Goal: Task Accomplishment & Management: Manage account settings

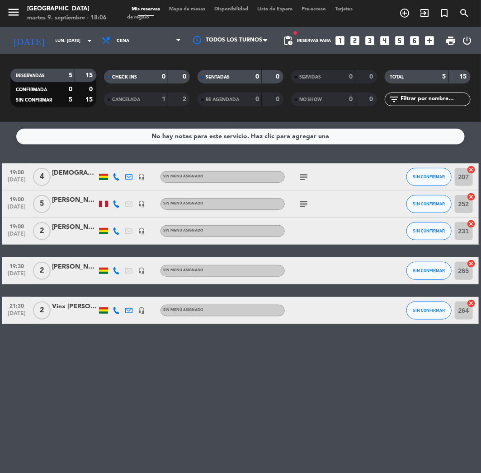
drag, startPoint x: 0, startPoint y: 0, endPoint x: 353, endPoint y: 46, distance: 356.1
click at [353, 46] on icon "looks_two" at bounding box center [355, 41] width 12 height 12
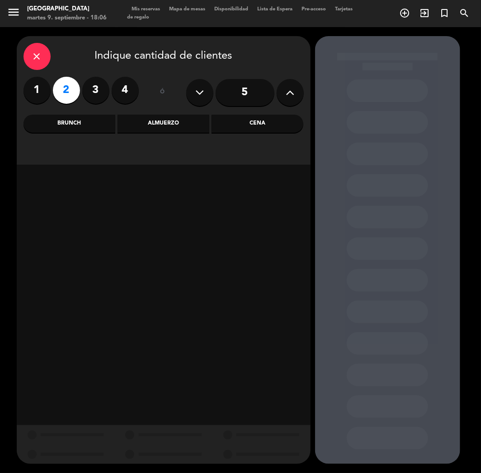
click at [245, 122] on div "Cena" at bounding box center [257, 124] width 92 height 18
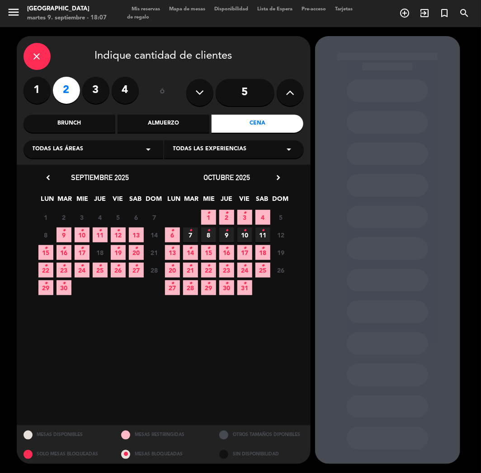
click at [83, 232] on icon "•" at bounding box center [81, 231] width 3 height 14
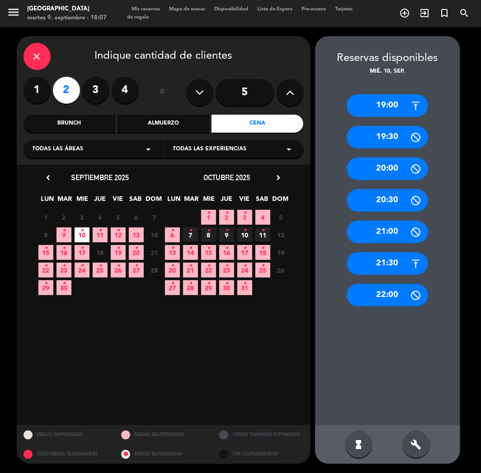
click at [398, 259] on div "21:30" at bounding box center [386, 263] width 81 height 23
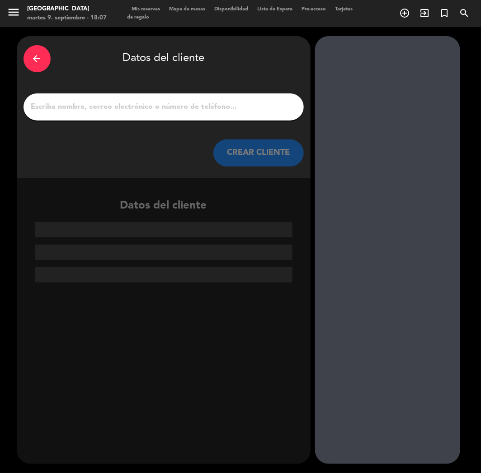
paste input "[PERSON_NAME]"
click at [141, 107] on input "[PERSON_NAME]" at bounding box center [163, 107] width 266 height 13
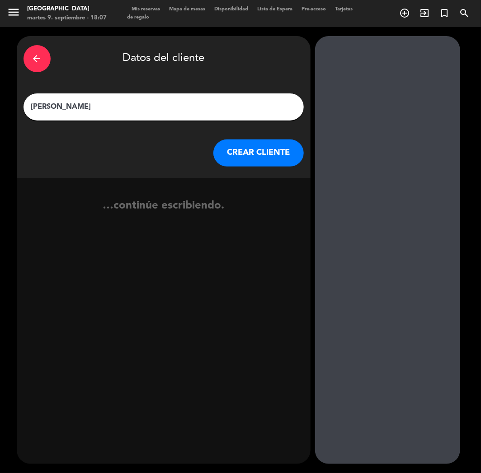
type input "[PERSON_NAME]"
click at [241, 153] on button "CREAR CLIENTE" at bounding box center [258, 153] width 90 height 27
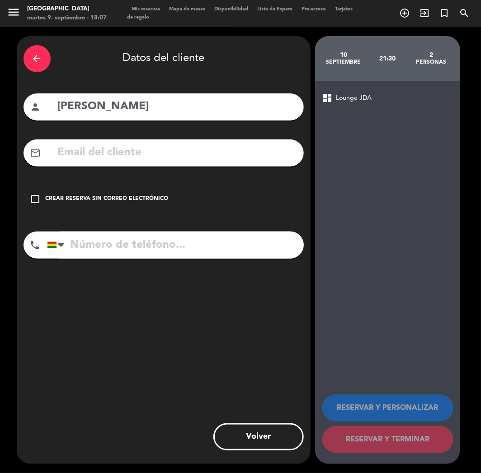
click at [95, 161] on input "text" at bounding box center [177, 153] width 240 height 19
paste input "[EMAIL_ADDRESS][DOMAIN_NAME]"
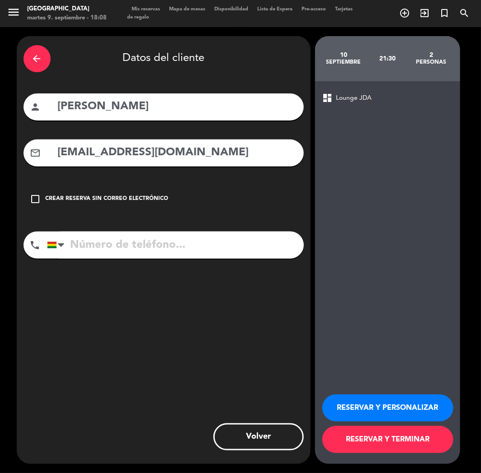
type input "[EMAIL_ADDRESS][DOMAIN_NAME]"
click at [120, 243] on input "tel" at bounding box center [175, 245] width 257 height 27
paste input "[PHONE_NUMBER]"
type input "[PHONE_NUMBER]"
click at [388, 407] on button "RESERVAR Y PERSONALIZAR" at bounding box center [387, 408] width 131 height 27
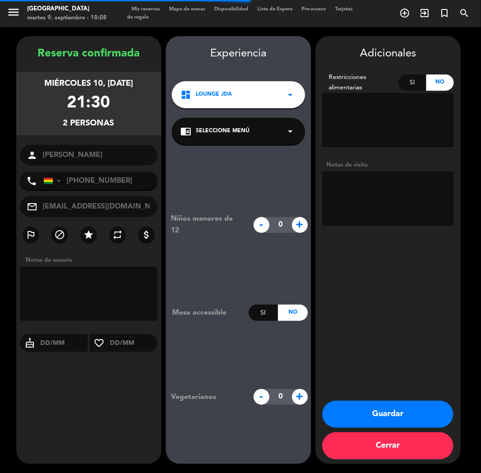
click at [380, 213] on textarea at bounding box center [387, 199] width 131 height 54
type textarea "CUMPLE"
click at [363, 423] on button "Guardar" at bounding box center [387, 414] width 131 height 27
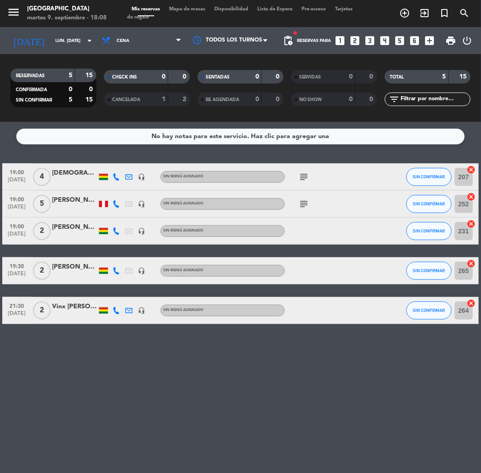
click at [371, 41] on icon "looks_3" at bounding box center [370, 41] width 12 height 12
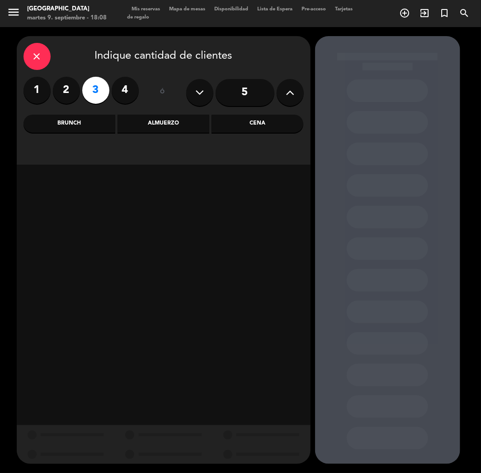
drag, startPoint x: 61, startPoint y: 89, endPoint x: 79, endPoint y: 94, distance: 18.6
click at [64, 89] on label "2" at bounding box center [66, 90] width 27 height 27
click at [188, 126] on div "Almuerzo" at bounding box center [163, 124] width 92 height 18
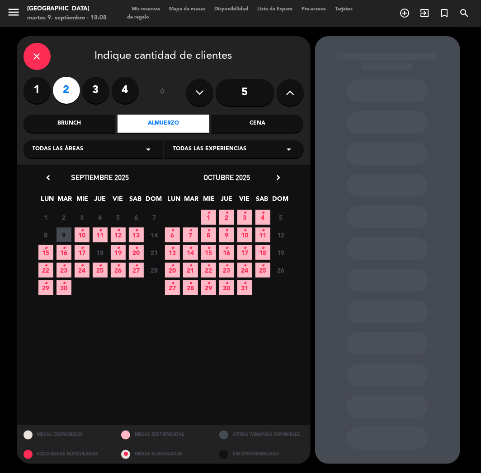
click at [118, 232] on icon "•" at bounding box center [118, 231] width 3 height 14
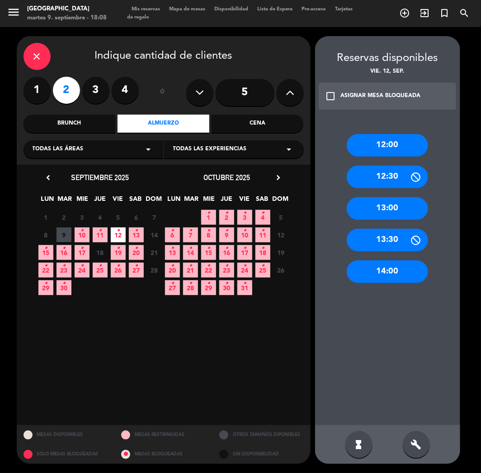
drag, startPoint x: 393, startPoint y: 173, endPoint x: 268, endPoint y: 165, distance: 125.4
click at [392, 174] on div "12:30" at bounding box center [386, 177] width 81 height 23
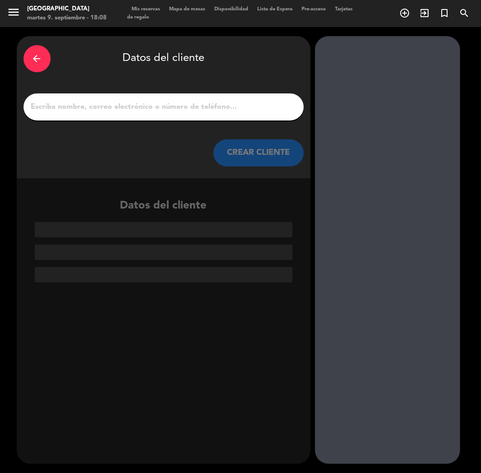
paste input "[PERSON_NAME]"
click at [172, 102] on input "[PERSON_NAME]" at bounding box center [163, 107] width 266 height 13
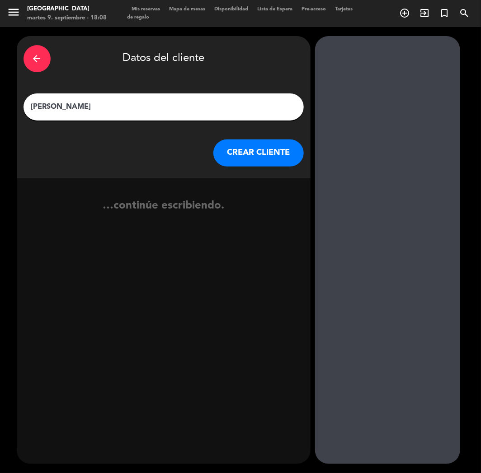
type input "[PERSON_NAME]"
click at [251, 159] on button "CREAR CLIENTE" at bounding box center [258, 153] width 90 height 27
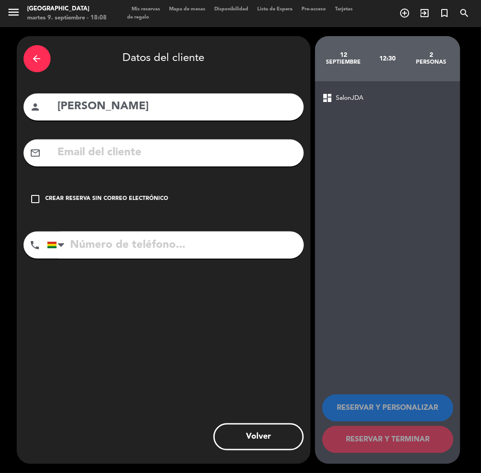
paste input "[EMAIL_ADDRESS][DOMAIN_NAME]"
click at [88, 157] on input "[EMAIL_ADDRESS][DOMAIN_NAME]" at bounding box center [177, 153] width 240 height 19
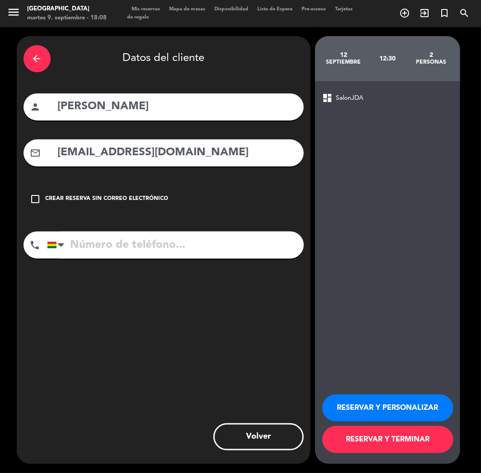
type input "[EMAIL_ADDRESS][DOMAIN_NAME]"
click at [98, 254] on input "tel" at bounding box center [175, 245] width 257 height 27
paste input "[PHONE_NUMBER]"
type input "[PHONE_NUMBER]"
click at [366, 411] on button "RESERVAR Y PERSONALIZAR" at bounding box center [387, 408] width 131 height 27
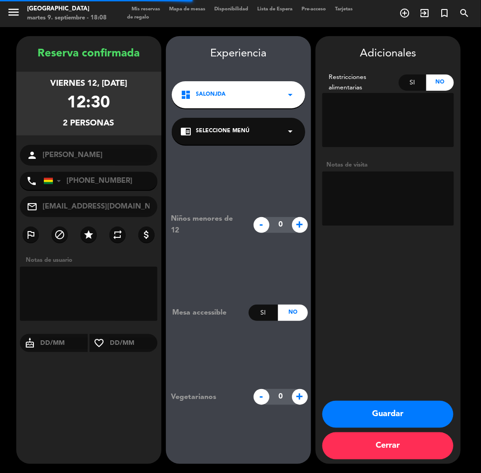
click at [398, 192] on textarea at bounding box center [387, 199] width 131 height 54
type textarea "c"
type textarea "CUMPLE"
click at [376, 414] on button "Guardar" at bounding box center [387, 414] width 131 height 27
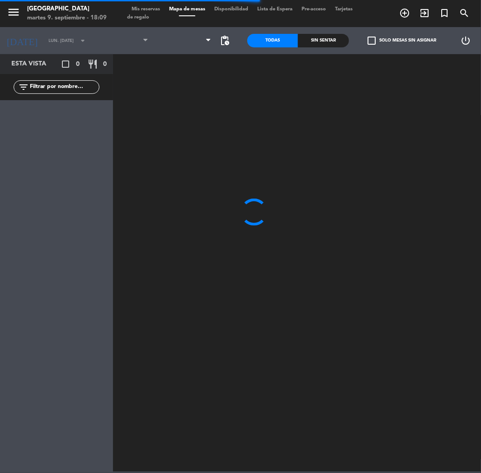
type input "[DEMOGRAPHIC_DATA] [DATE]"
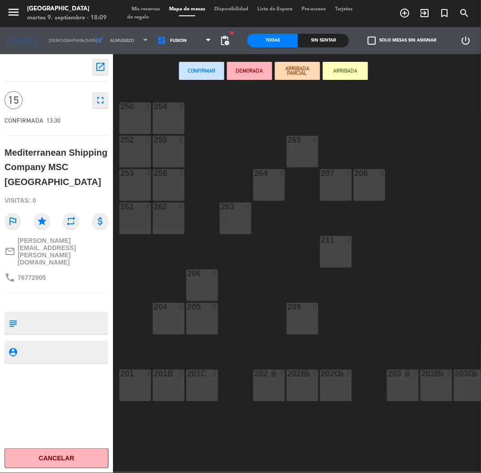
click at [140, 8] on span "Mis reservas" at bounding box center [145, 9] width 37 height 5
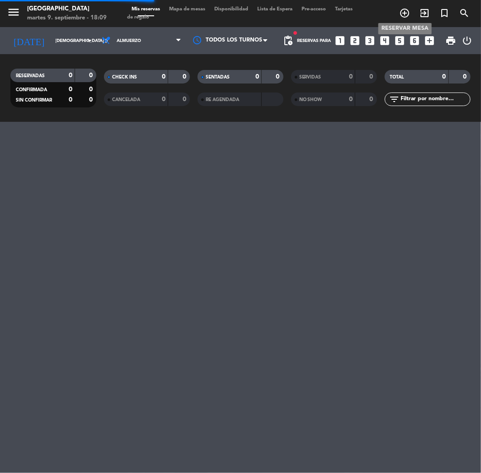
click at [404, 12] on icon "add_circle_outline" at bounding box center [404, 13] width 11 height 11
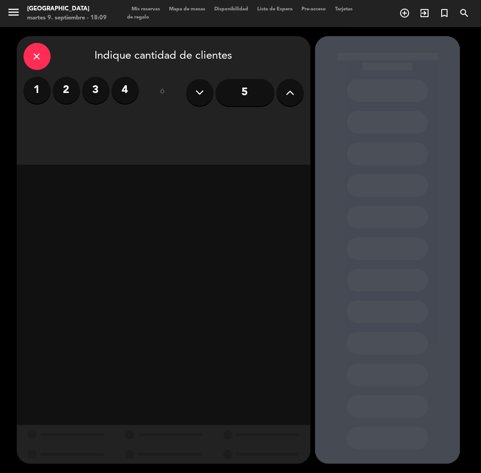
click at [119, 91] on label "4" at bounding box center [125, 90] width 27 height 27
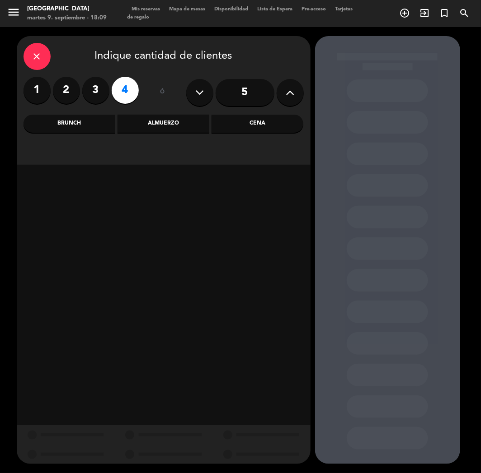
click at [261, 117] on div "Cena" at bounding box center [257, 124] width 92 height 18
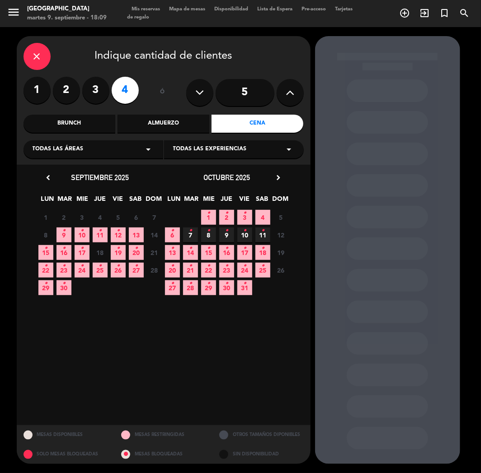
click at [103, 233] on span "11 •" at bounding box center [100, 235] width 15 height 15
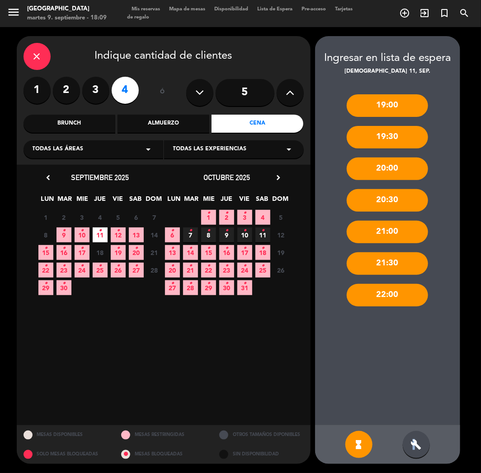
drag, startPoint x: 413, startPoint y: 430, endPoint x: 416, endPoint y: 435, distance: 6.1
click at [416, 432] on div "hourglass_full build" at bounding box center [387, 444] width 145 height 39
drag, startPoint x: 416, startPoint y: 439, endPoint x: 391, endPoint y: 165, distance: 274.8
click at [416, 439] on div "build" at bounding box center [415, 444] width 27 height 27
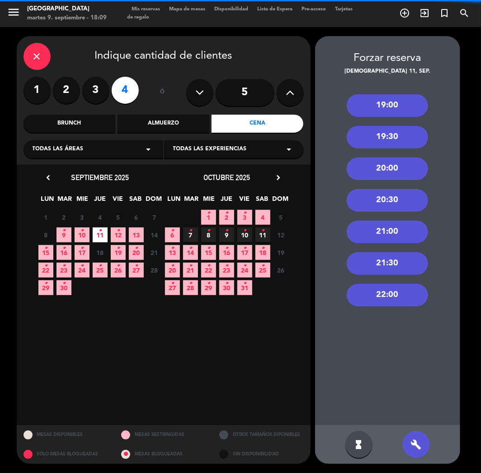
click at [386, 104] on div "19:00" at bounding box center [386, 105] width 81 height 23
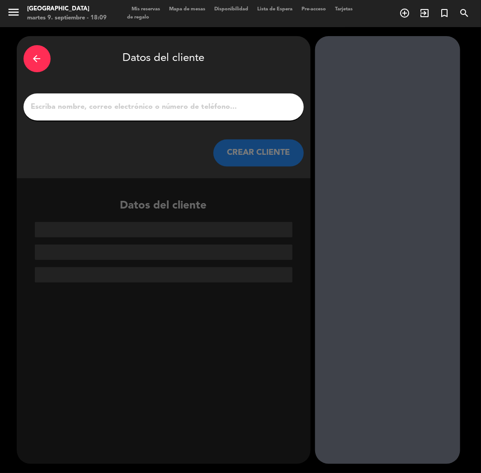
drag, startPoint x: 149, startPoint y: 117, endPoint x: 145, endPoint y: 106, distance: 12.2
click at [147, 114] on div at bounding box center [163, 106] width 280 height 27
paste input "[PERSON_NAME]"
click at [145, 105] on input "[PERSON_NAME]" at bounding box center [163, 107] width 266 height 13
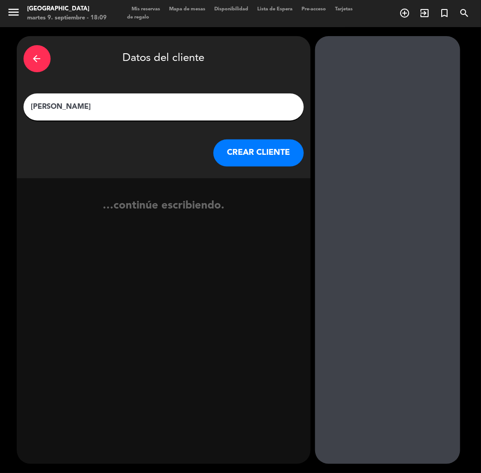
type input "[PERSON_NAME]"
drag, startPoint x: 249, startPoint y: 160, endPoint x: 244, endPoint y: 164, distance: 6.7
click at [244, 164] on button "CREAR CLIENTE" at bounding box center [258, 153] width 90 height 27
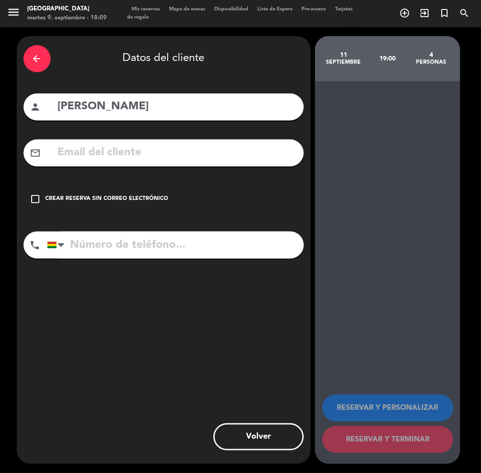
paste input "[PHONE_NUMBER]"
click at [145, 252] on input "[PHONE_NUMBER]" at bounding box center [175, 245] width 257 height 27
type input "[PHONE_NUMBER]"
click at [56, 107] on div "person [PERSON_NAME]" at bounding box center [163, 106] width 280 height 27
click at [60, 107] on input "[PERSON_NAME]" at bounding box center [177, 107] width 240 height 19
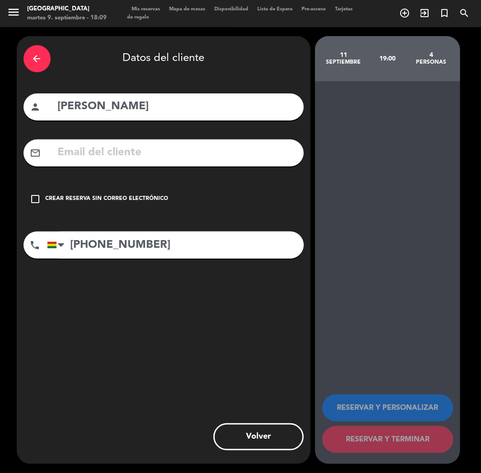
click at [58, 104] on input "[PERSON_NAME]" at bounding box center [177, 107] width 240 height 19
paste input "⭐"
type input "⭐[PERSON_NAME]"
click at [246, 341] on div "arrow_back Datos del cliente person ⭐[PERSON_NAME] mail_outline check_box_outli…" at bounding box center [164, 250] width 294 height 428
click at [156, 200] on div "Crear reserva sin correo electrónico" at bounding box center [107, 199] width 123 height 9
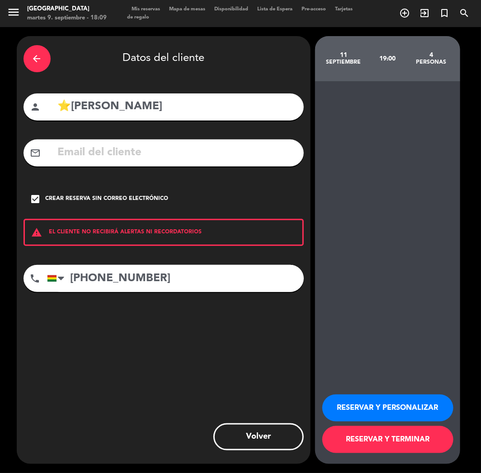
click at [348, 406] on button "RESERVAR Y PERSONALIZAR" at bounding box center [387, 408] width 131 height 27
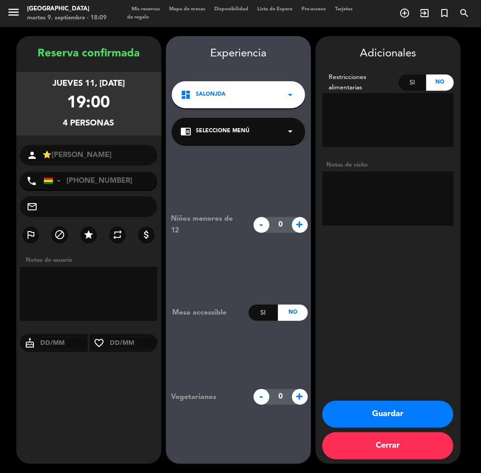
click at [225, 96] on span "SalonJDA" at bounding box center [211, 94] width 30 height 9
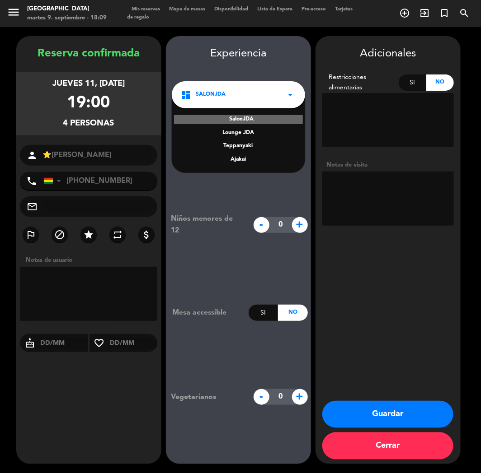
click at [241, 144] on div "Teppanyaki" at bounding box center [238, 146] width 115 height 9
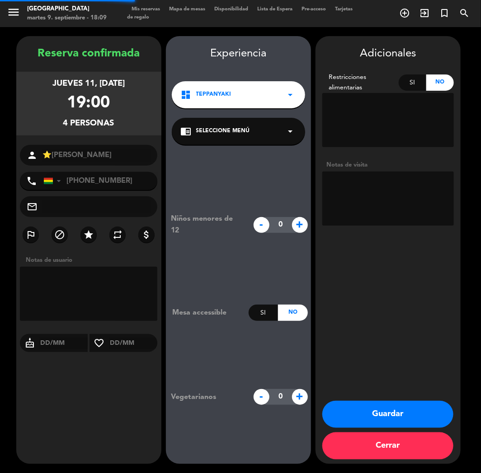
click at [241, 144] on div "chrome_reader_mode Seleccione Menú arrow_drop_down" at bounding box center [238, 131] width 133 height 27
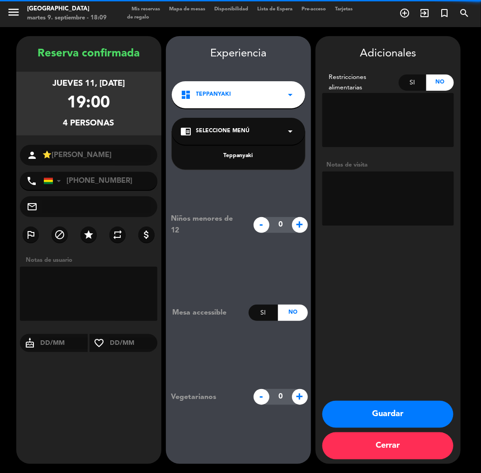
click at [243, 136] on div "chrome_reader_mode Seleccione Menú arrow_drop_down" at bounding box center [238, 131] width 133 height 27
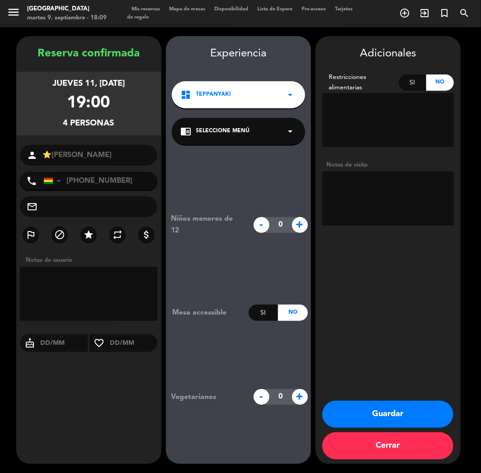
click at [244, 136] on div "chrome_reader_mode Seleccione Menú arrow_drop_down" at bounding box center [238, 131] width 133 height 27
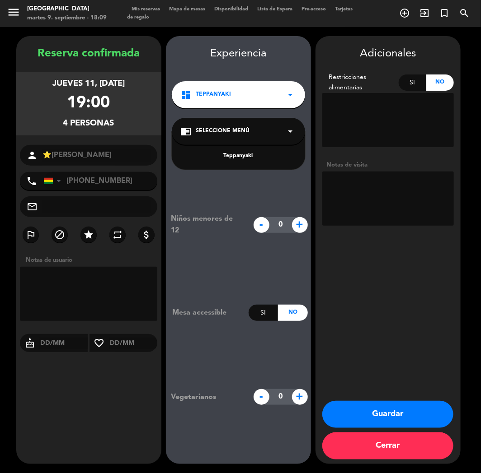
drag, startPoint x: 247, startPoint y: 152, endPoint x: 280, endPoint y: 158, distance: 34.0
click at [247, 152] on div "Teppanyaki" at bounding box center [238, 156] width 115 height 9
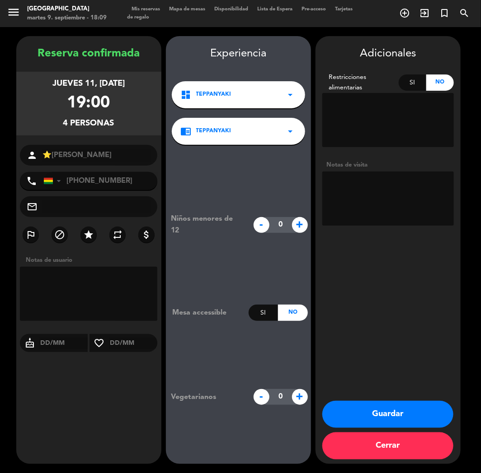
click at [346, 190] on textarea at bounding box center [387, 199] width 131 height 54
type textarea "t"
type textarea "TEPPAN //"
click at [419, 193] on textarea at bounding box center [387, 199] width 131 height 54
click at [354, 419] on button "Guardar" at bounding box center [387, 414] width 131 height 27
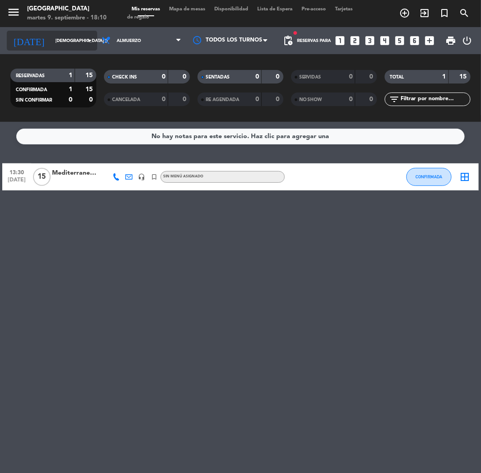
click at [56, 42] on input "[DEMOGRAPHIC_DATA] [DATE]" at bounding box center [81, 41] width 61 height 14
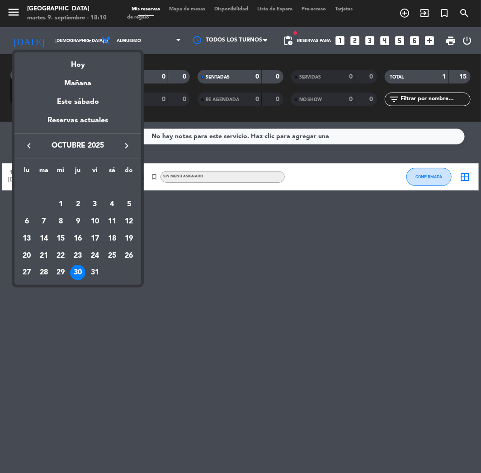
click at [26, 142] on icon "keyboard_arrow_left" at bounding box center [28, 145] width 11 height 11
click at [82, 224] on div "11" at bounding box center [77, 221] width 15 height 15
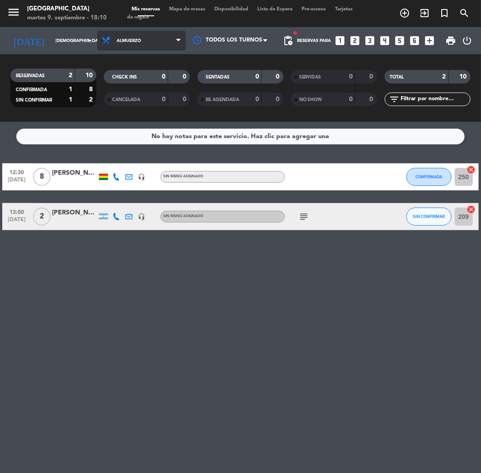
click at [131, 41] on span "Almuerzo" at bounding box center [129, 40] width 24 height 5
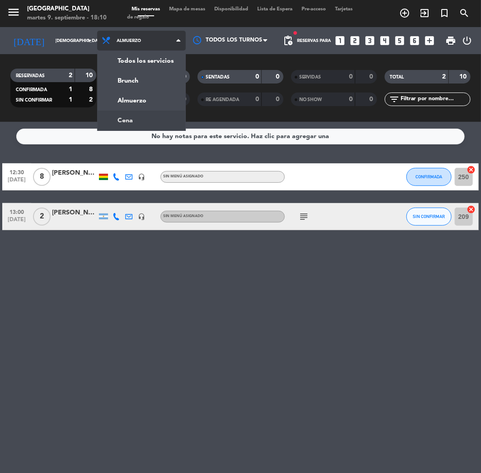
click at [145, 116] on div "menu Jardín de Asia martes 9. septiembre - 18:10 Mis reservas Mapa de mesas Dis…" at bounding box center [240, 61] width 481 height 122
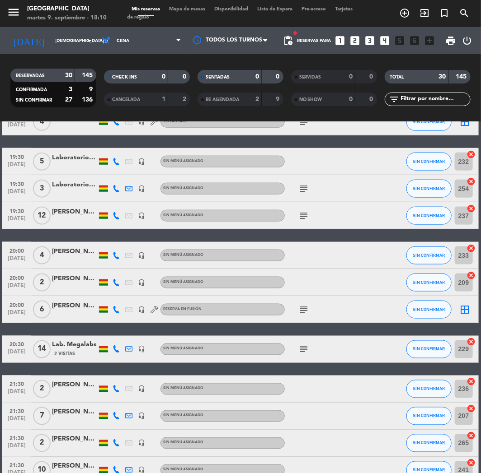
scroll to position [251, 0]
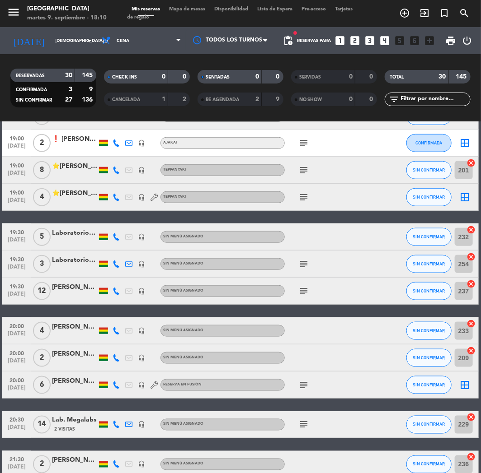
click at [74, 191] on div "⭐[PERSON_NAME]" at bounding box center [74, 193] width 45 height 10
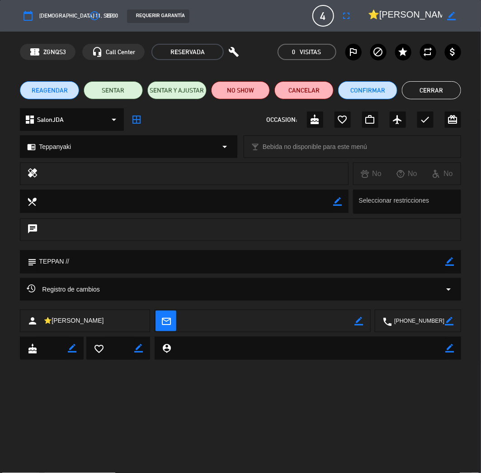
click at [418, 86] on button "Cerrar" at bounding box center [430, 90] width 59 height 18
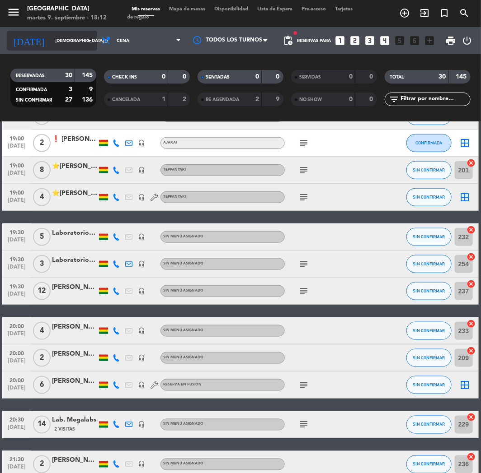
click at [57, 33] on div "[DATE] [DEMOGRAPHIC_DATA] [DATE] arrow_drop_down" at bounding box center [52, 41] width 90 height 20
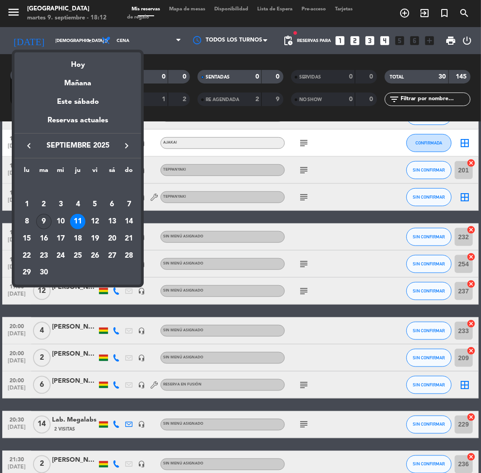
click at [38, 223] on div "9" at bounding box center [43, 221] width 15 height 15
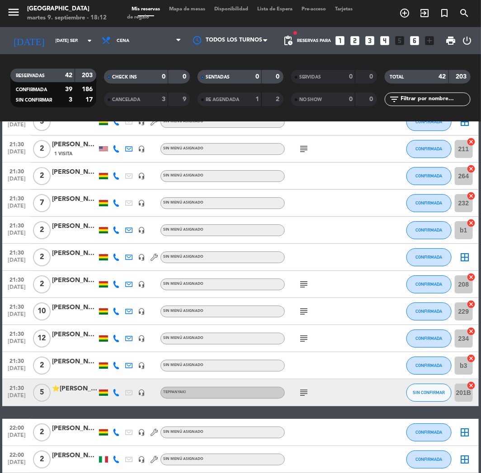
scroll to position [924, 0]
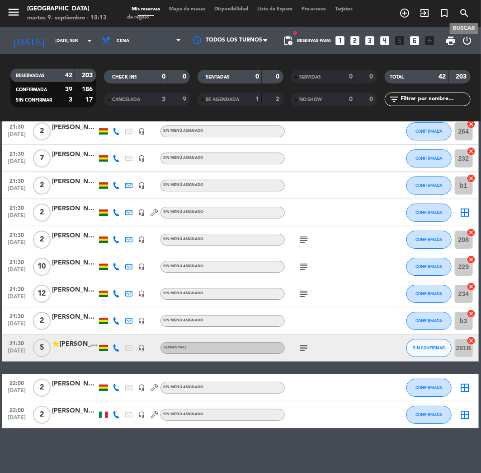
click at [459, 9] on icon "search" at bounding box center [463, 13] width 11 height 11
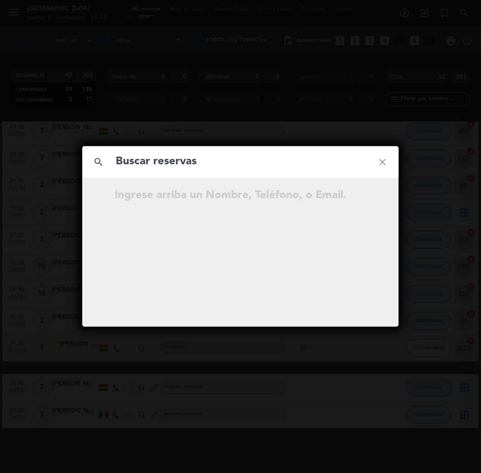
click at [101, 94] on div "search close Ingrese arriba un Nombre, Teléfono, o Email." at bounding box center [240, 236] width 481 height 473
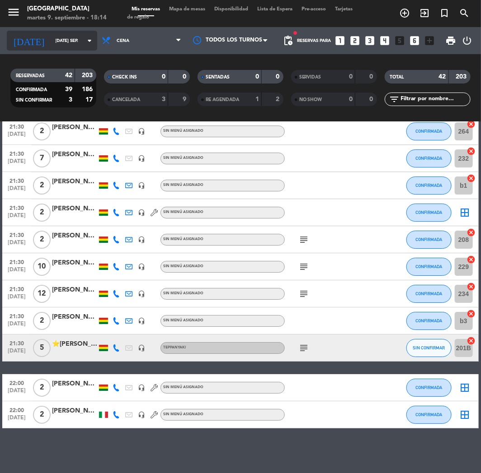
click at [69, 42] on input "[DATE] sep." at bounding box center [81, 41] width 61 height 14
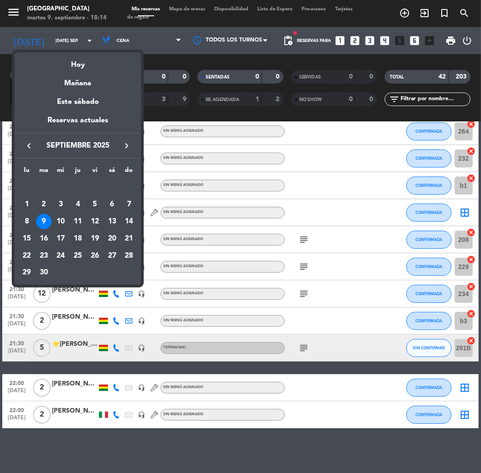
click at [80, 238] on div "18" at bounding box center [77, 238] width 15 height 15
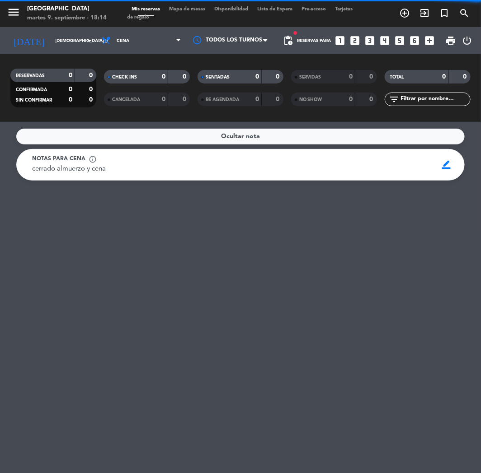
scroll to position [0, 0]
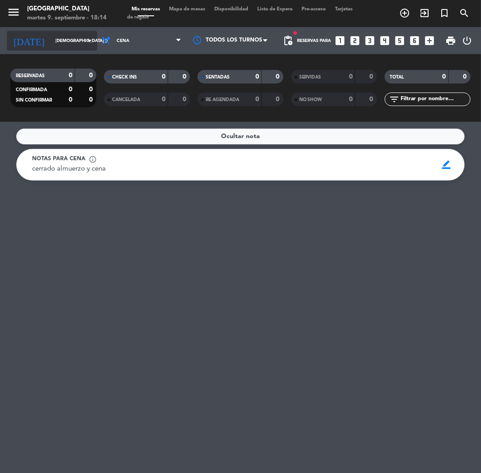
click at [51, 36] on input "[DEMOGRAPHIC_DATA] [DATE]" at bounding box center [81, 41] width 61 height 14
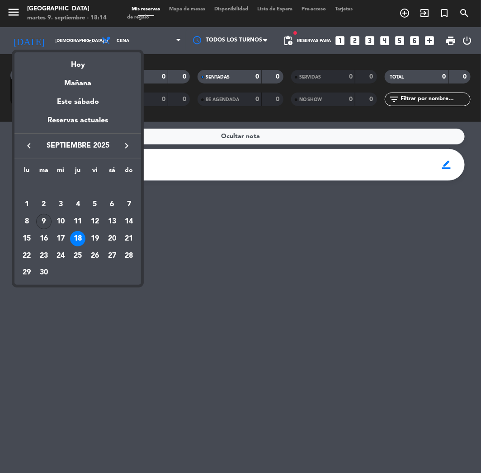
click at [43, 221] on div "9" at bounding box center [43, 221] width 15 height 15
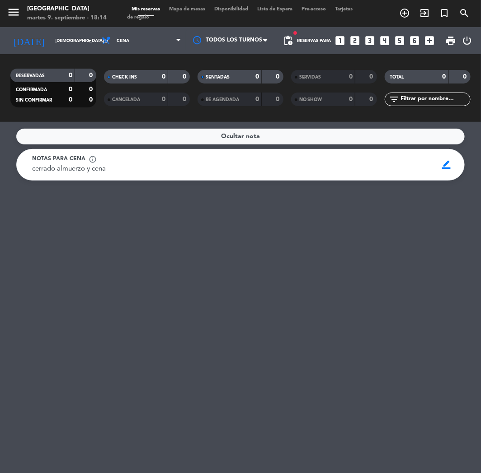
type input "[DATE] sep."
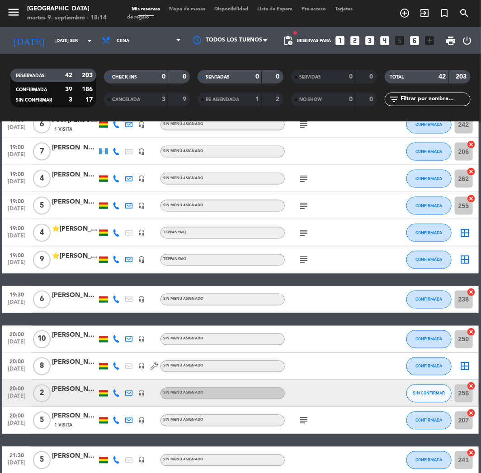
scroll to position [552, 0]
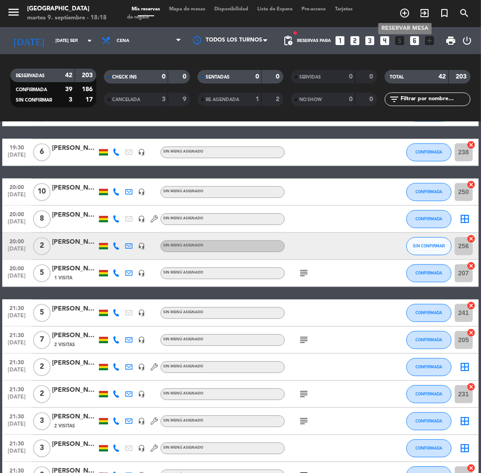
click at [405, 13] on icon "add_circle_outline" at bounding box center [404, 13] width 11 height 11
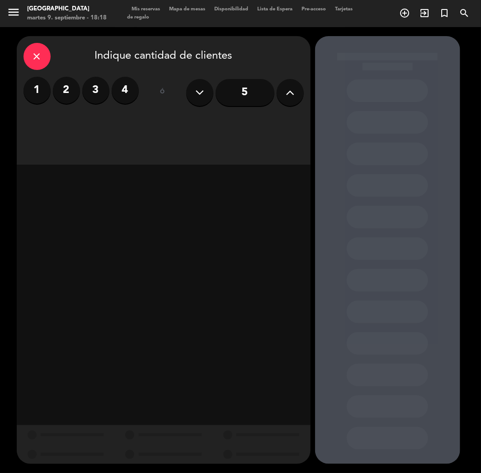
click at [286, 91] on icon at bounding box center [289, 93] width 9 height 14
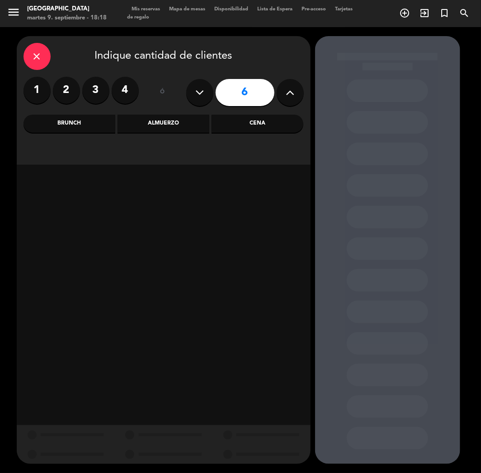
click at [286, 91] on icon at bounding box center [289, 93] width 9 height 14
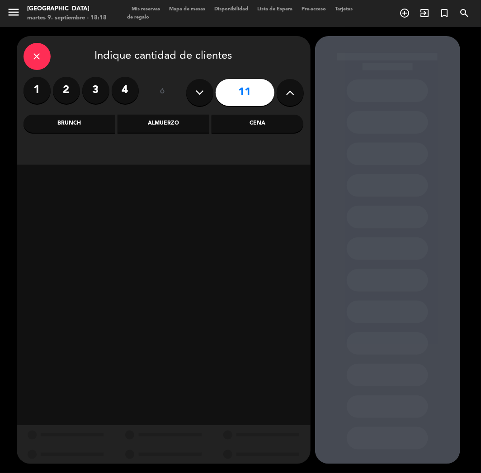
click at [286, 91] on icon at bounding box center [289, 93] width 9 height 14
click at [286, 92] on icon at bounding box center [289, 93] width 9 height 14
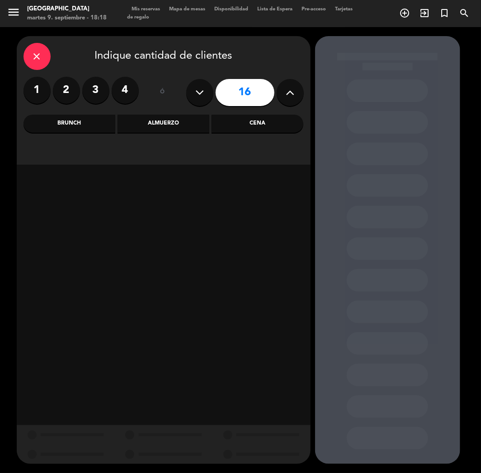
click at [286, 92] on icon at bounding box center [289, 93] width 9 height 14
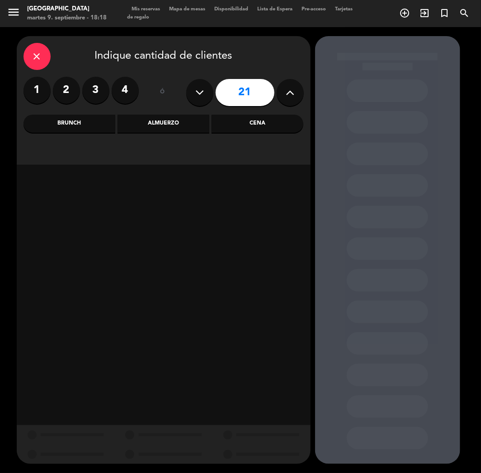
click at [286, 92] on icon at bounding box center [289, 93] width 9 height 14
click at [200, 92] on icon at bounding box center [199, 93] width 9 height 14
type input "21"
click at [257, 122] on div "Cena" at bounding box center [257, 124] width 92 height 18
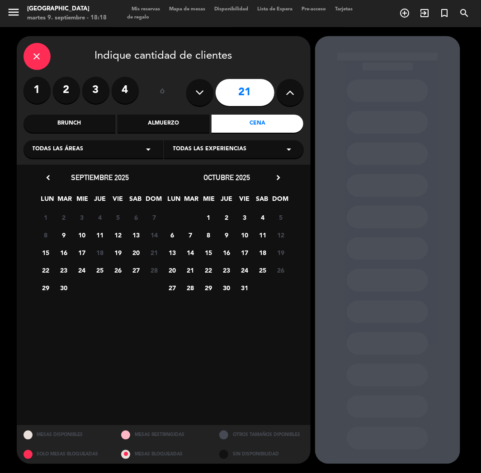
click at [49, 251] on span "15" at bounding box center [45, 252] width 15 height 15
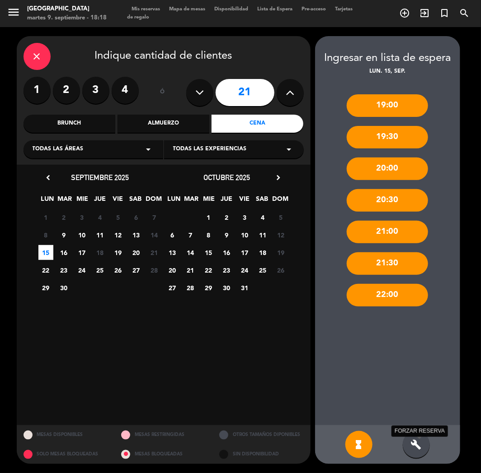
click at [415, 441] on icon "build" at bounding box center [416, 444] width 11 height 11
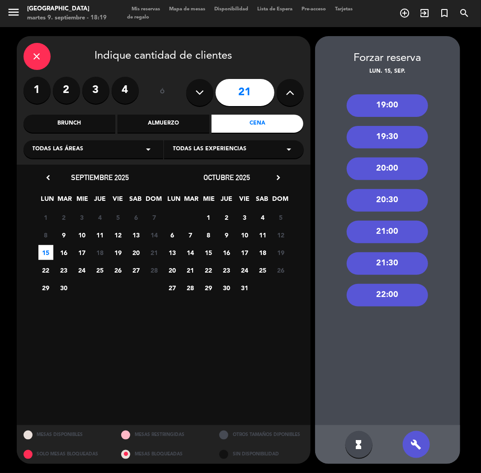
click at [408, 102] on div "19:00" at bounding box center [386, 105] width 81 height 23
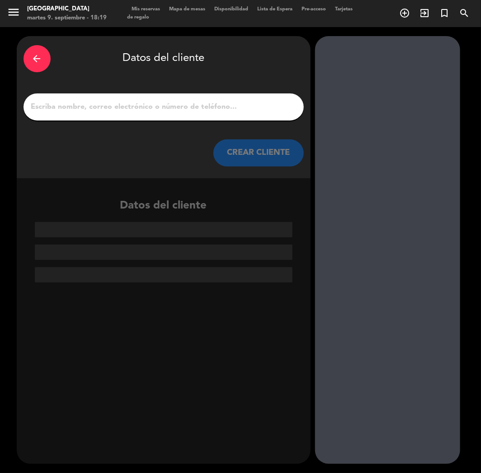
click at [161, 101] on input "1" at bounding box center [163, 107] width 266 height 13
paste input "[PERSON_NAME]"
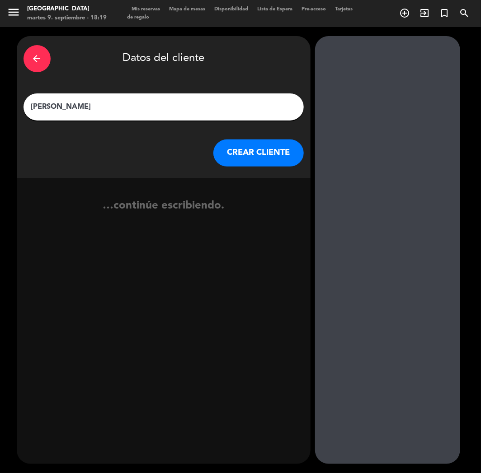
type input "[PERSON_NAME]"
click at [260, 152] on button "CREAR CLIENTE" at bounding box center [258, 153] width 90 height 27
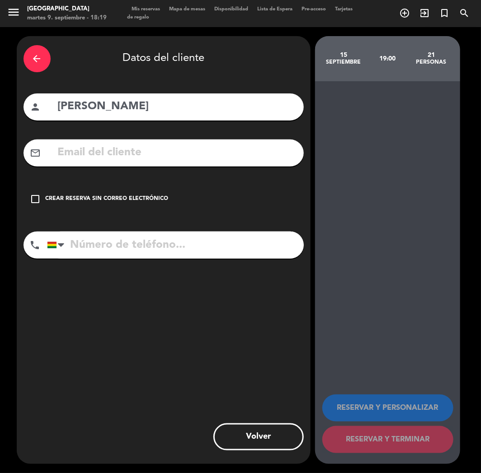
paste input "[PHONE_NUMBER]"
click at [105, 246] on input "[PHONE_NUMBER]" at bounding box center [175, 245] width 257 height 27
type input "[PHONE_NUMBER]"
click at [101, 209] on div "check_box_outline_blank Crear reserva sin correo electrónico" at bounding box center [163, 199] width 280 height 27
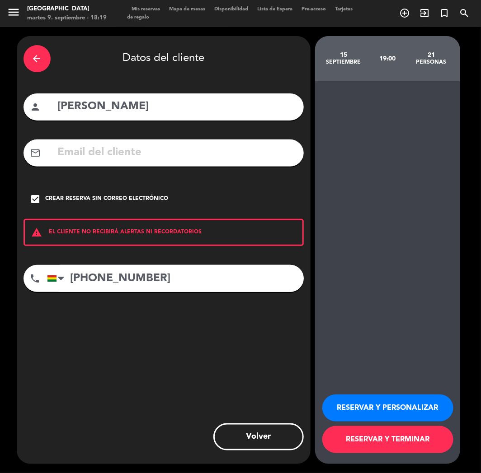
click at [355, 417] on button "RESERVAR Y PERSONALIZAR" at bounding box center [387, 408] width 131 height 27
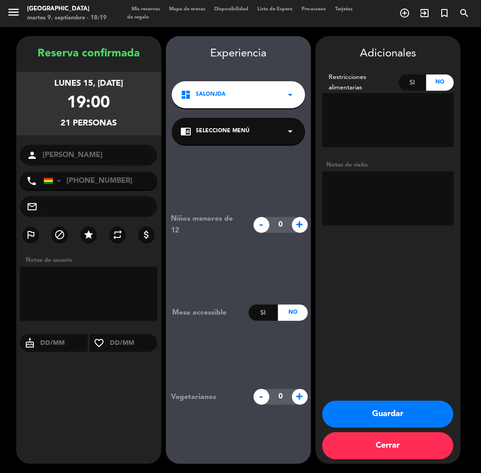
click at [383, 177] on textarea at bounding box center [387, 199] width 131 height 54
type textarea "C"
type textarea "[PERSON_NAME]"
drag, startPoint x: 407, startPoint y: 377, endPoint x: 404, endPoint y: 380, distance: 4.8
click at [407, 377] on div "Adicionales Restricciones alimentarias Si No Notas de visita Guardar Cerrar" at bounding box center [387, 250] width 145 height 428
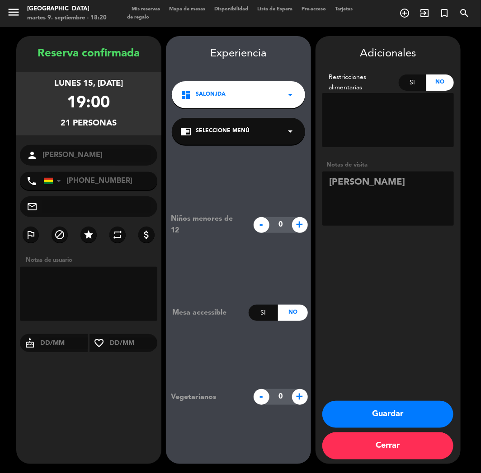
click at [383, 412] on button "Guardar" at bounding box center [387, 414] width 131 height 27
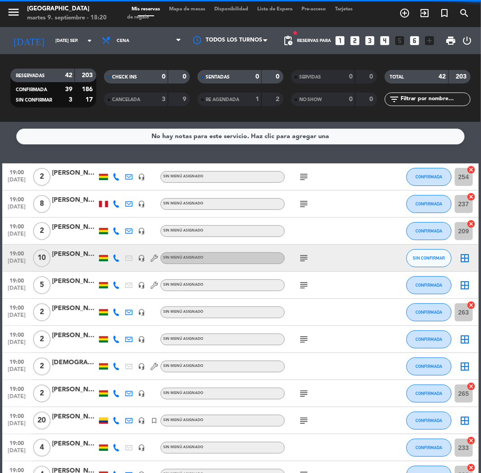
click at [64, 29] on div "[DATE] [DATE] sep. arrow_drop_down" at bounding box center [52, 40] width 90 height 27
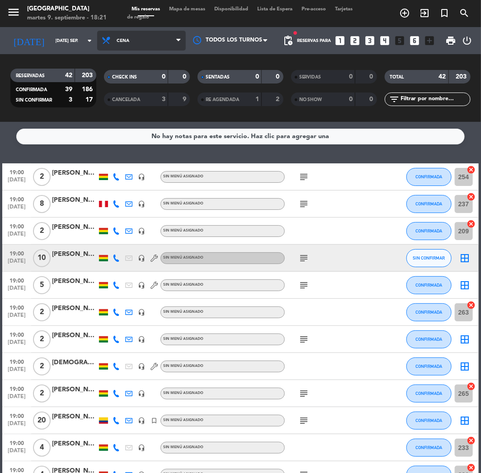
click at [97, 32] on span "Cena" at bounding box center [141, 41] width 89 height 20
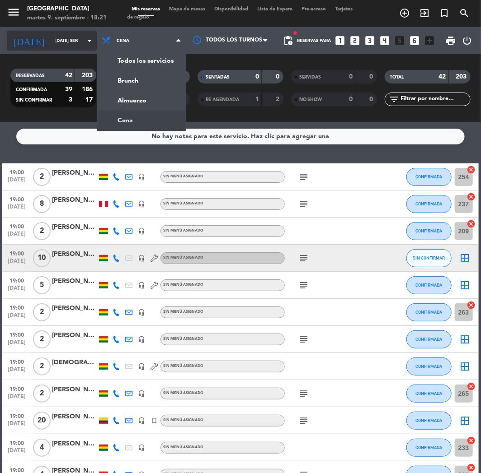
click at [66, 41] on input "[DATE] sep." at bounding box center [81, 41] width 61 height 14
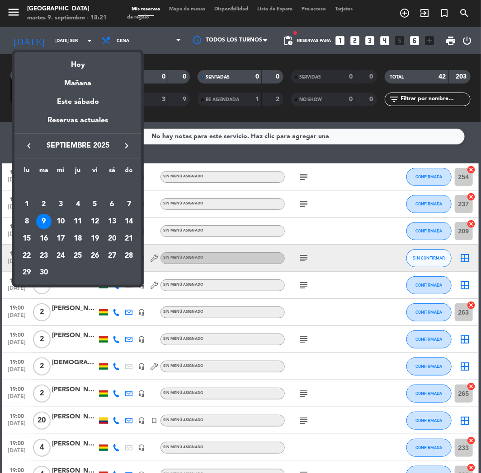
click at [32, 145] on icon "keyboard_arrow_left" at bounding box center [28, 145] width 11 height 11
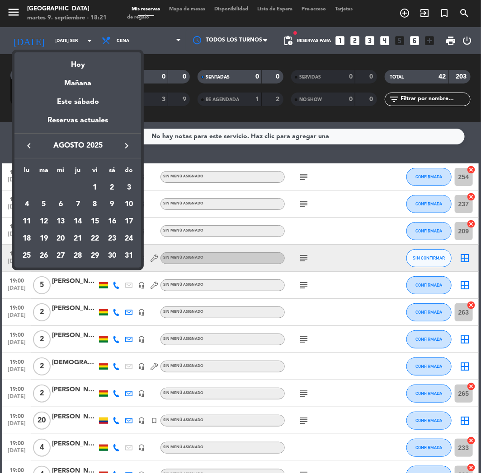
click at [120, 146] on button "keyboard_arrow_right" at bounding box center [126, 146] width 16 height 12
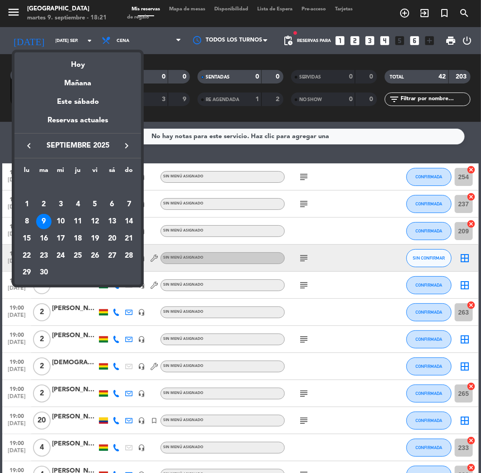
click at [47, 221] on div "9" at bounding box center [43, 221] width 15 height 15
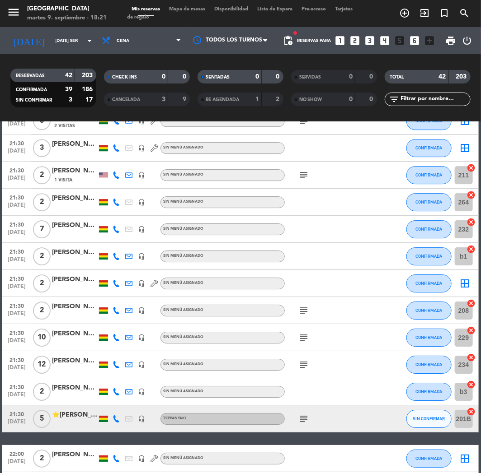
scroll to position [924, 0]
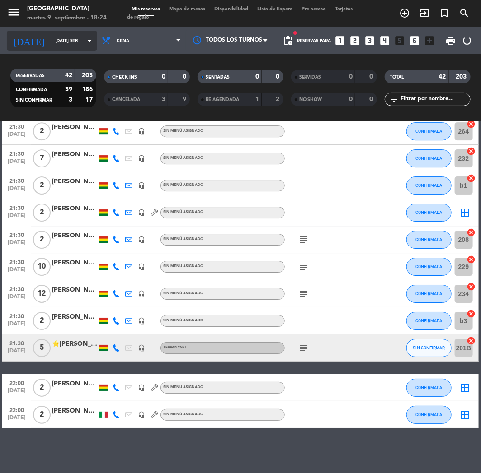
click at [74, 44] on input "[DATE] sep." at bounding box center [81, 41] width 61 height 14
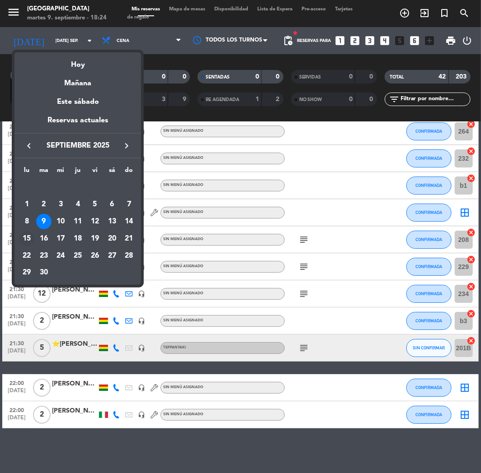
click at [31, 238] on div "15" at bounding box center [26, 238] width 15 height 15
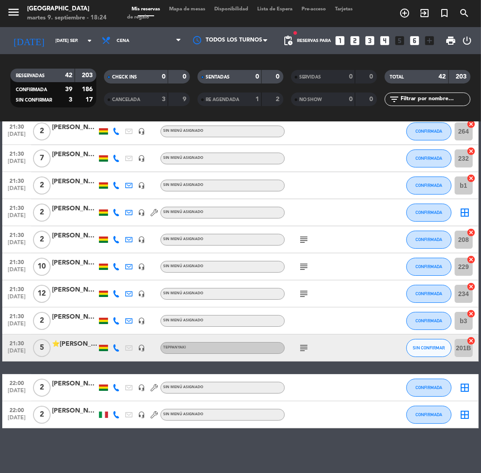
type input "lun. [DATE]"
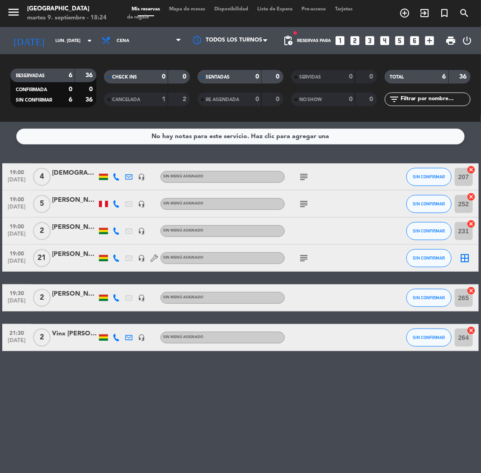
click at [42, 251] on span "21" at bounding box center [42, 258] width 18 height 18
click at [74, 257] on div "[PERSON_NAME]" at bounding box center [74, 254] width 45 height 10
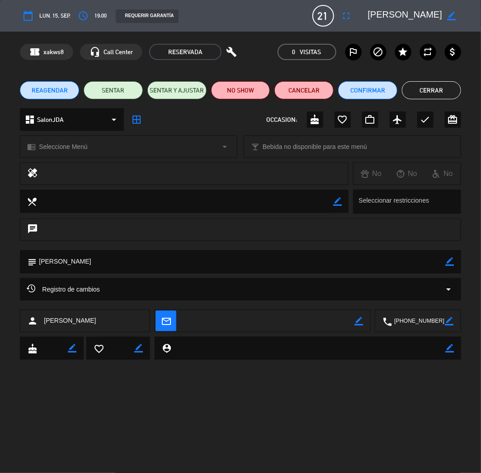
click at [446, 263] on icon "border_color" at bounding box center [449, 261] width 9 height 9
click at [416, 263] on textarea at bounding box center [241, 261] width 408 height 23
click at [452, 263] on icon at bounding box center [449, 261] width 9 height 9
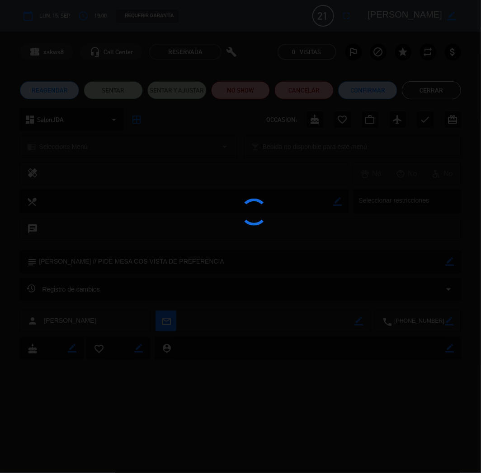
type textarea "[PERSON_NAME] // PIDE MESA COS VISTA DE PREFERENCIA"
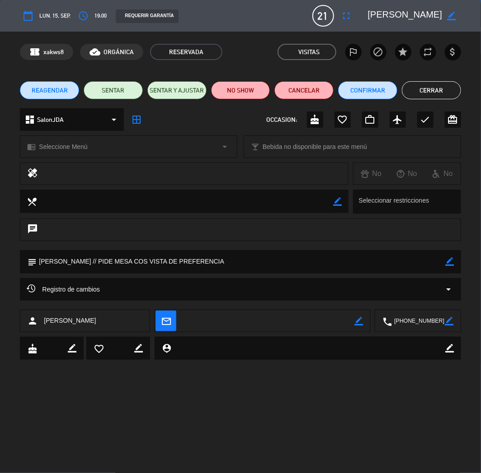
click at [437, 88] on button "Cerrar" at bounding box center [430, 90] width 59 height 18
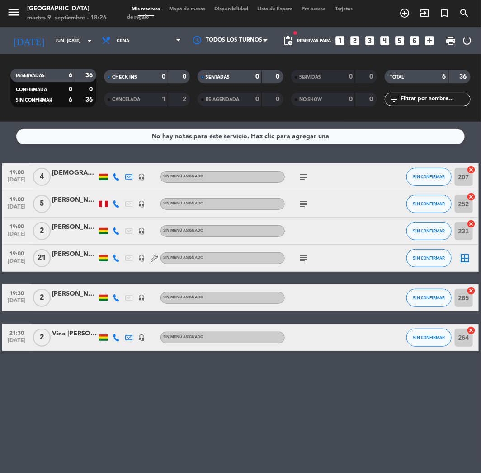
click at [397, 40] on icon "looks_5" at bounding box center [400, 41] width 12 height 12
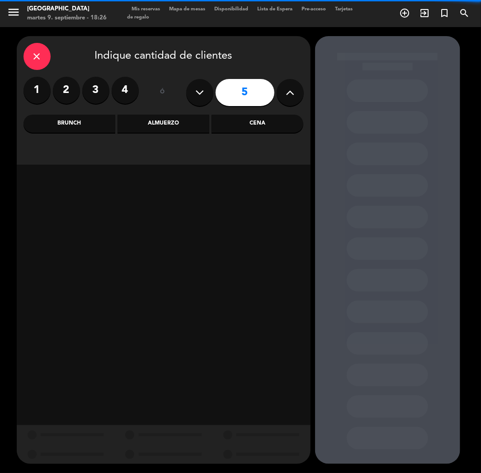
click at [261, 122] on div "Cena" at bounding box center [257, 124] width 92 height 18
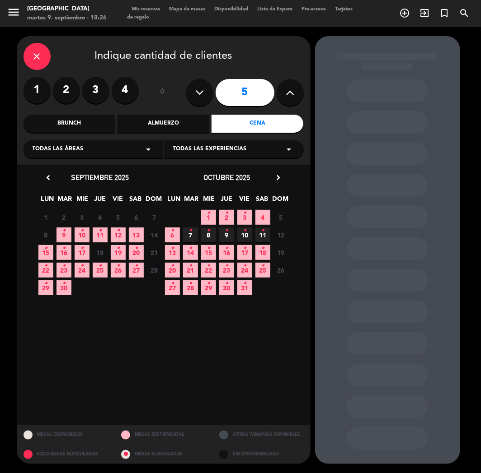
click at [136, 233] on span "13" at bounding box center [136, 235] width 15 height 15
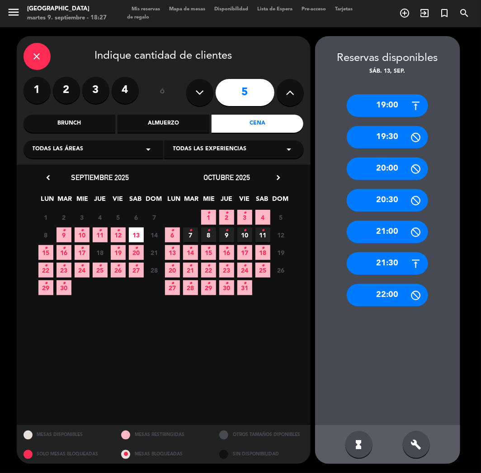
click at [375, 102] on div "19:00" at bounding box center [386, 105] width 81 height 23
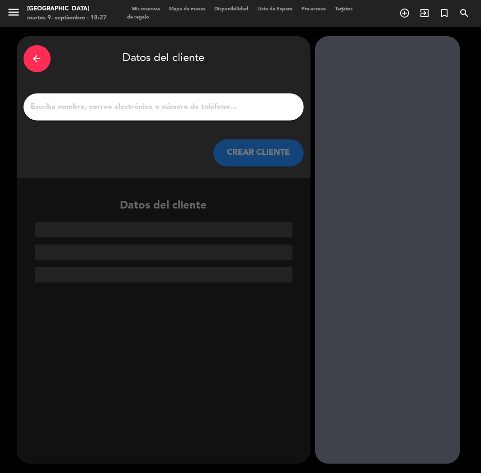
click at [91, 113] on div at bounding box center [163, 106] width 280 height 27
click at [133, 101] on input "1" at bounding box center [163, 107] width 266 height 13
paste input "[PERSON_NAME]"
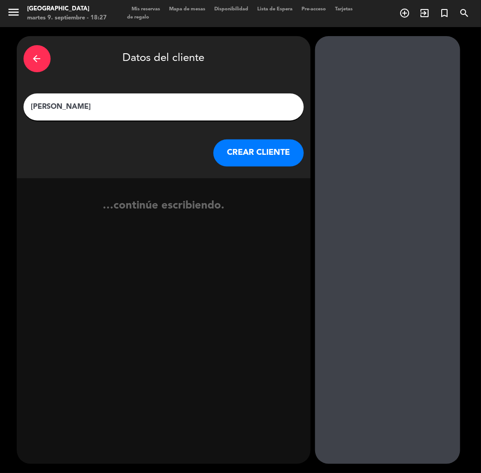
type input "[PERSON_NAME]"
click at [271, 163] on button "CREAR CLIENTE" at bounding box center [258, 153] width 90 height 27
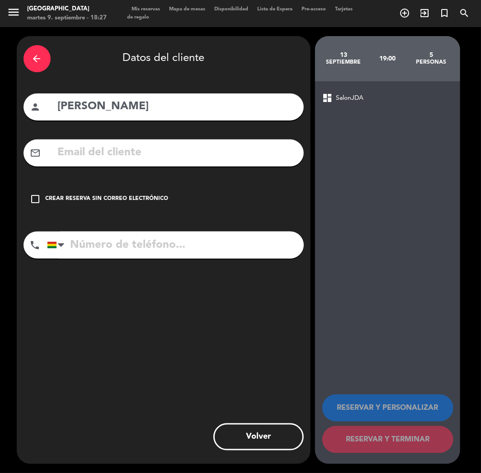
paste input "[EMAIL_ADDRESS][DOMAIN_NAME]"
click at [119, 144] on input "[EMAIL_ADDRESS][DOMAIN_NAME]" at bounding box center [177, 153] width 240 height 19
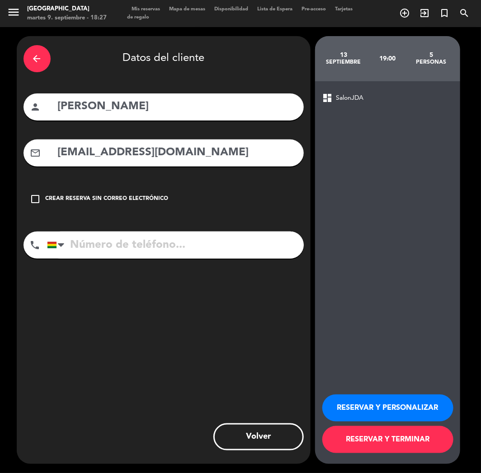
type input "[EMAIL_ADDRESS][DOMAIN_NAME]"
paste input "[PHONE_NUMBER]"
click at [112, 243] on input "[PHONE_NUMBER]" at bounding box center [175, 245] width 257 height 27
type input "[PHONE_NUMBER]"
click at [394, 412] on button "RESERVAR Y PERSONALIZAR" at bounding box center [387, 408] width 131 height 27
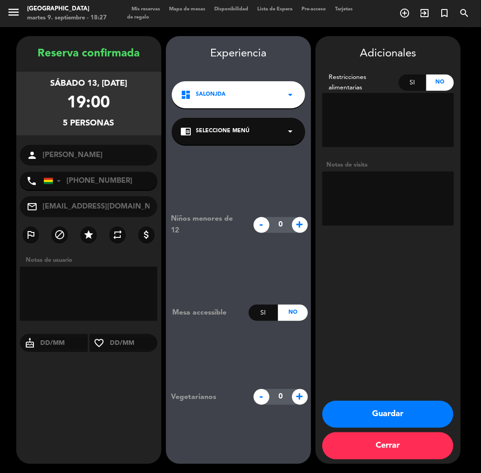
click at [366, 420] on button "Guardar" at bounding box center [387, 414] width 131 height 27
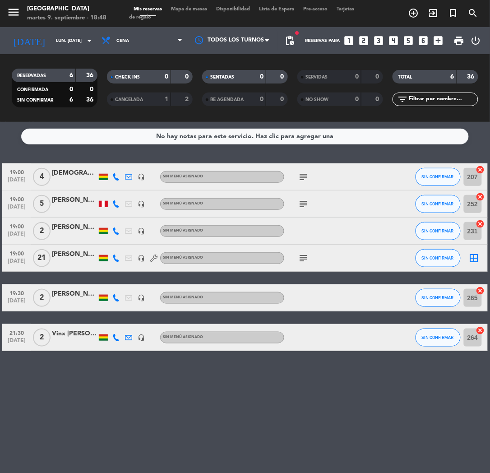
click at [381, 37] on icon "looks_3" at bounding box center [379, 41] width 12 height 12
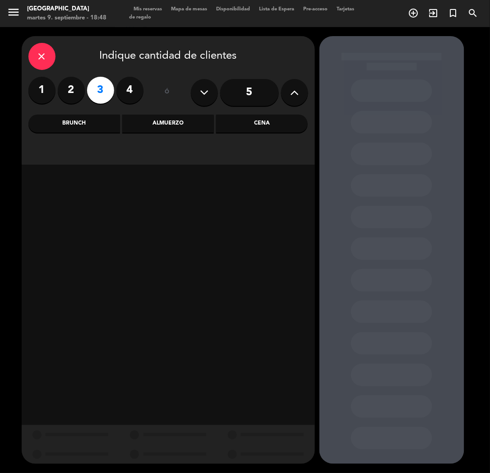
click at [262, 121] on div "Cena" at bounding box center [262, 124] width 92 height 18
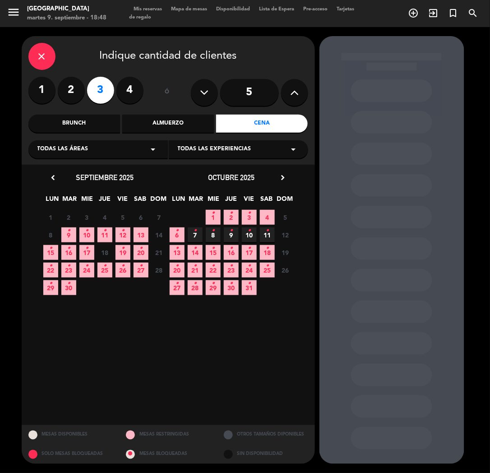
click at [127, 233] on span "12 •" at bounding box center [123, 235] width 15 height 15
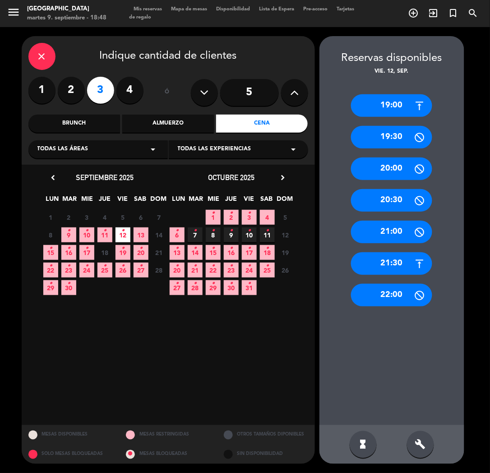
drag, startPoint x: 399, startPoint y: 198, endPoint x: 350, endPoint y: 185, distance: 50.8
click at [399, 198] on div "20:30" at bounding box center [391, 200] width 81 height 23
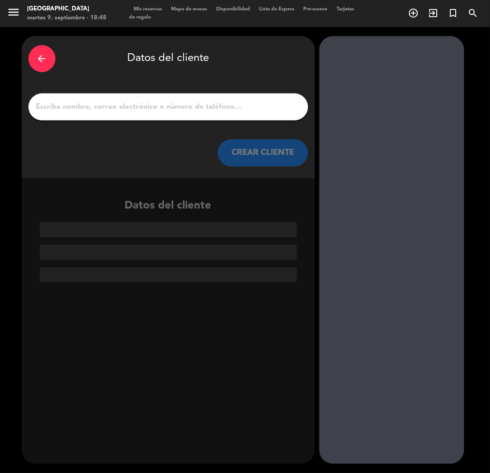
click at [177, 106] on input "1" at bounding box center [168, 107] width 266 height 13
paste input "[PERSON_NAME]"
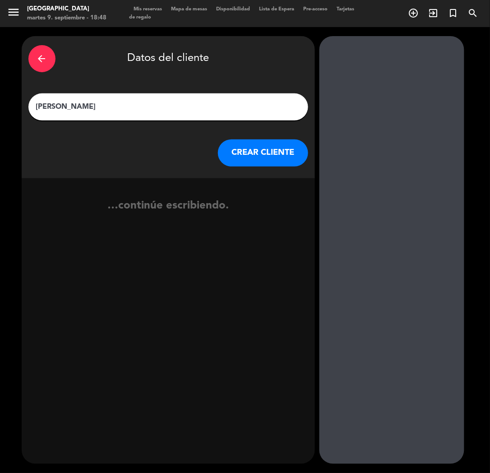
type input "[PERSON_NAME]"
click at [269, 154] on button "CREAR CLIENTE" at bounding box center [263, 153] width 90 height 27
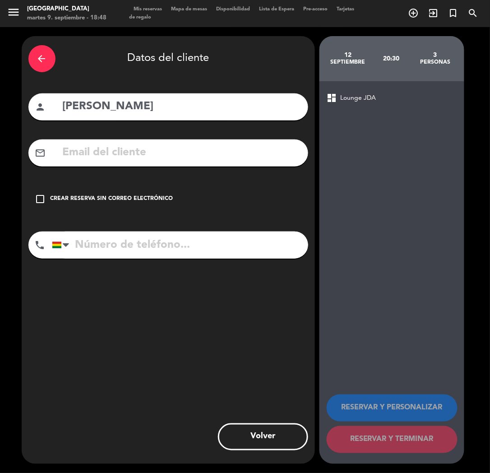
paste input "[EMAIL_ADDRESS][DOMAIN_NAME]"
click at [103, 147] on input "[EMAIL_ADDRESS][DOMAIN_NAME]" at bounding box center [182, 153] width 240 height 19
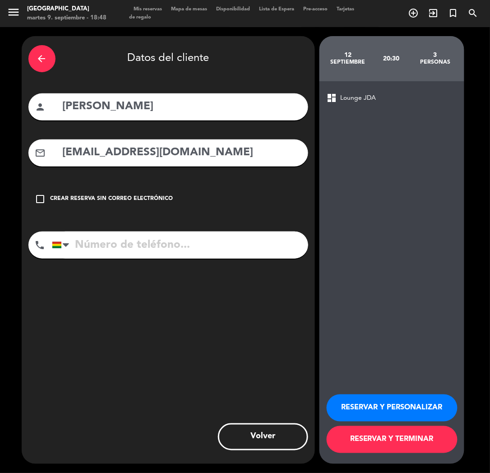
type input "[EMAIL_ADDRESS][DOMAIN_NAME]"
paste input "[PHONE_NUMBER]"
click at [147, 241] on input "tel" at bounding box center [180, 245] width 257 height 27
type input "[PHONE_NUMBER]"
click at [367, 406] on button "RESERVAR Y PERSONALIZAR" at bounding box center [392, 408] width 131 height 27
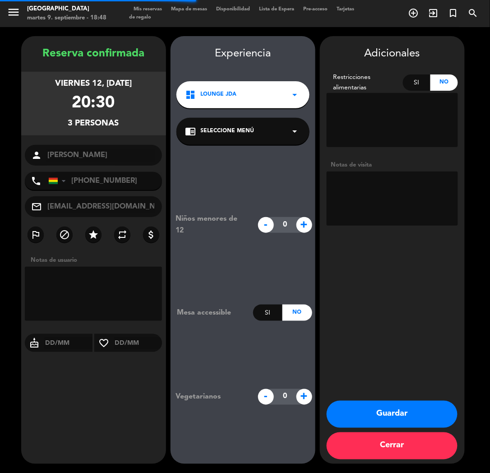
click at [386, 192] on textarea at bounding box center [392, 199] width 131 height 54
click at [384, 186] on textarea at bounding box center [392, 199] width 131 height 54
type textarea "CUMPLE"
click at [381, 423] on button "Guardar" at bounding box center [392, 414] width 131 height 27
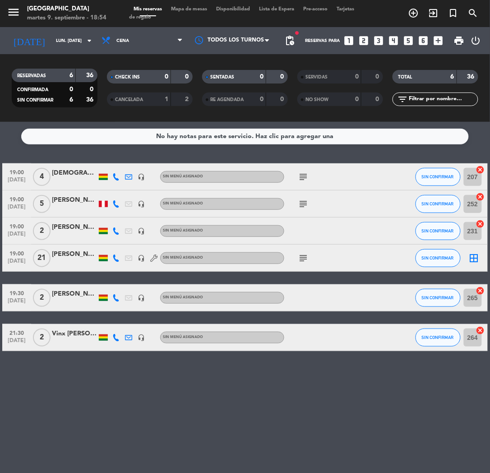
click at [364, 38] on icon "looks_two" at bounding box center [364, 41] width 12 height 12
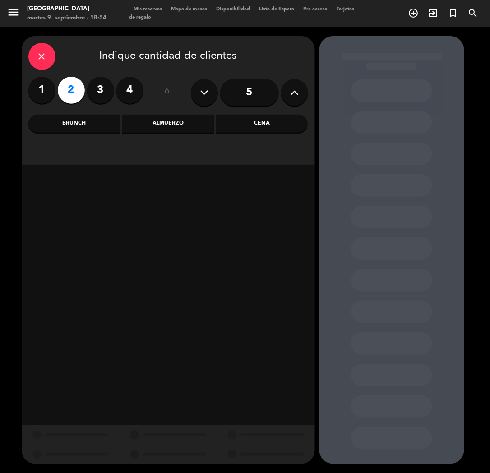
click at [278, 130] on div "Cena" at bounding box center [262, 124] width 92 height 18
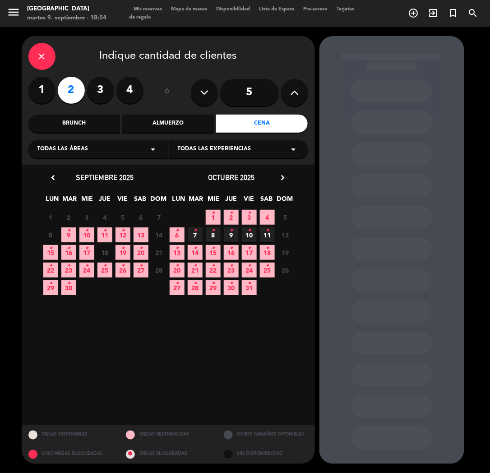
click at [86, 233] on icon "•" at bounding box center [86, 231] width 3 height 14
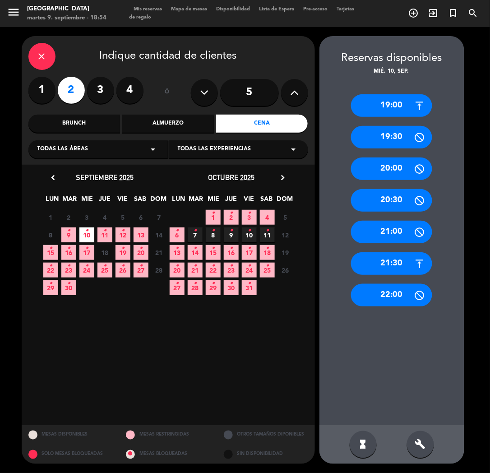
click at [378, 265] on div "21:30" at bounding box center [391, 263] width 81 height 23
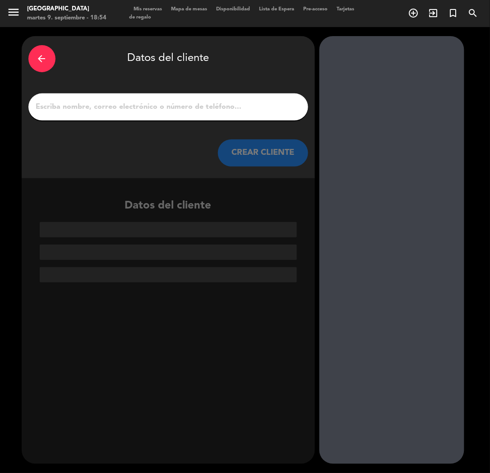
click at [143, 110] on input "1" at bounding box center [168, 107] width 266 height 13
paste input "[PERSON_NAME]"
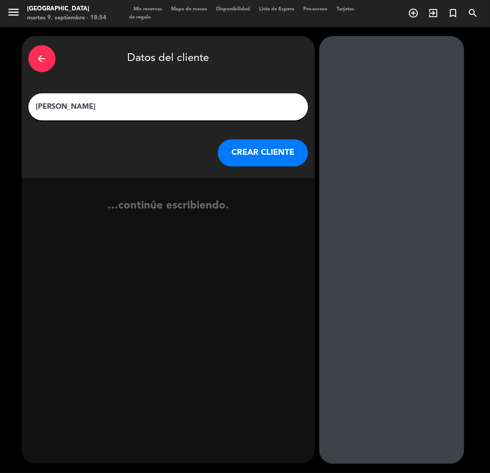
type input "[PERSON_NAME]"
drag, startPoint x: 259, startPoint y: 154, endPoint x: 12, endPoint y: 236, distance: 260.2
click at [258, 154] on button "CREAR CLIENTE" at bounding box center [263, 153] width 90 height 27
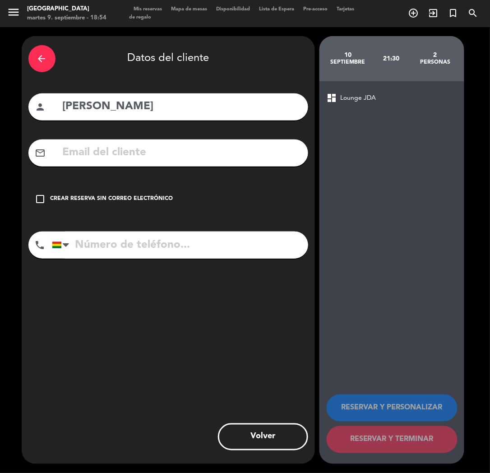
paste input "[EMAIL_ADDRESS][DOMAIN_NAME]"
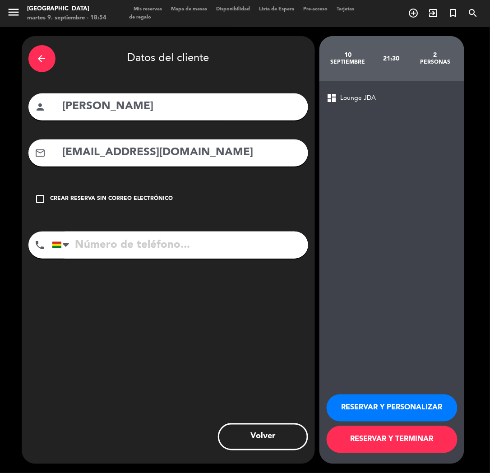
click at [104, 158] on input "[EMAIL_ADDRESS][DOMAIN_NAME]" at bounding box center [182, 153] width 240 height 19
type input "[EMAIL_ADDRESS][DOMAIN_NAME]"
paste input "[PHONE_NUMBER]"
click at [142, 249] on input "[PHONE_NUMBER]" at bounding box center [180, 245] width 257 height 27
type input "[PHONE_NUMBER]"
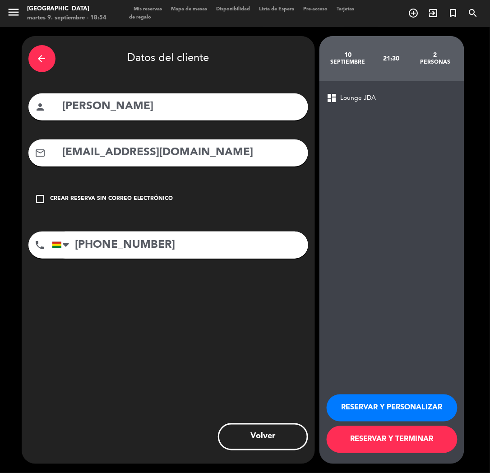
drag, startPoint x: 365, startPoint y: 401, endPoint x: 322, endPoint y: 415, distance: 45.3
click at [364, 402] on button "RESERVAR Y PERSONALIZAR" at bounding box center [392, 408] width 131 height 27
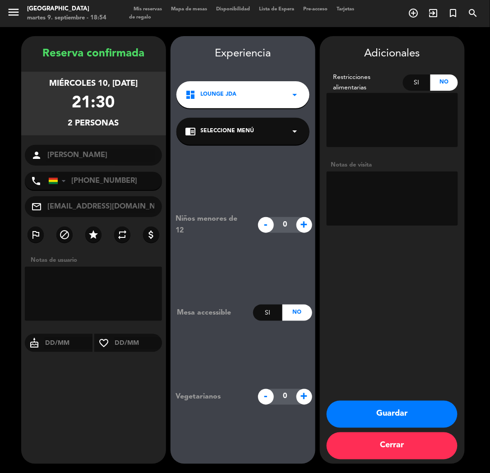
drag, startPoint x: 29, startPoint y: 70, endPoint x: 15, endPoint y: 59, distance: 17.8
click at [28, 69] on div "Reserva confirmada miércoles 10, [DATE] 21:30 2 personas person [PERSON_NAME] p…" at bounding box center [93, 259] width 145 height 428
click at [343, 217] on textarea at bounding box center [392, 199] width 131 height 54
type textarea "CUMPLE"
click at [401, 417] on button "Guardar" at bounding box center [392, 414] width 131 height 27
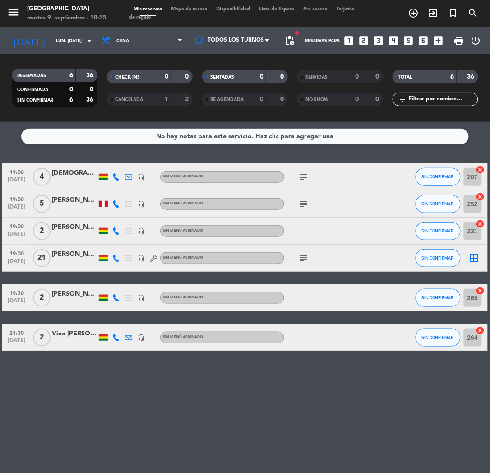
click at [404, 42] on icon "looks_5" at bounding box center [409, 41] width 12 height 12
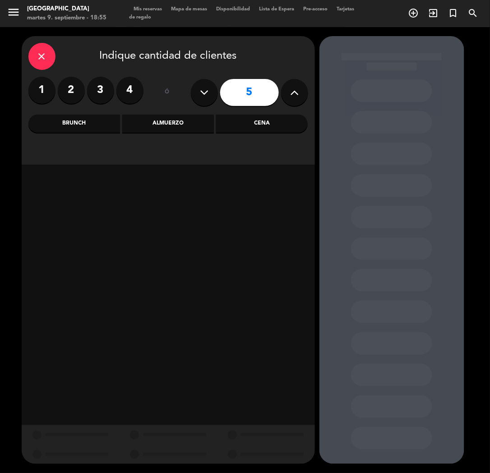
click at [263, 118] on div "Cena" at bounding box center [262, 124] width 92 height 18
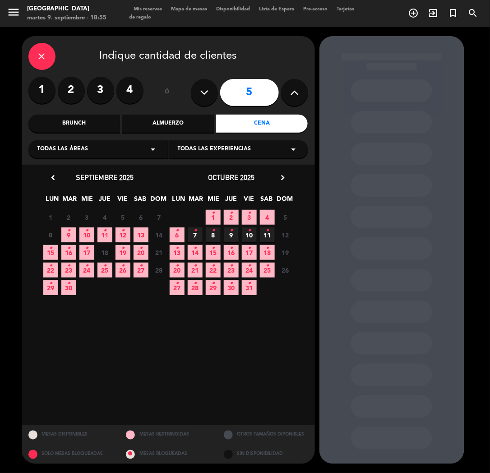
click at [81, 233] on span "10 •" at bounding box center [86, 235] width 15 height 15
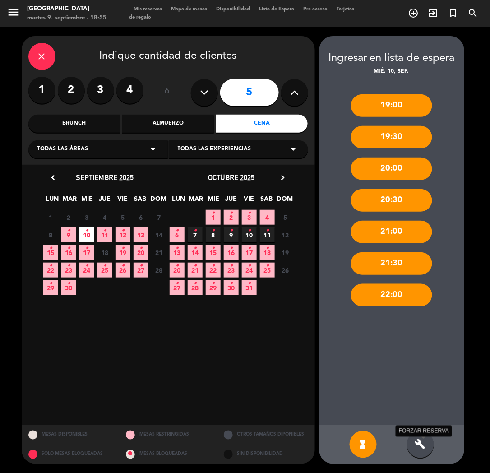
click at [421, 446] on icon "build" at bounding box center [420, 444] width 11 height 11
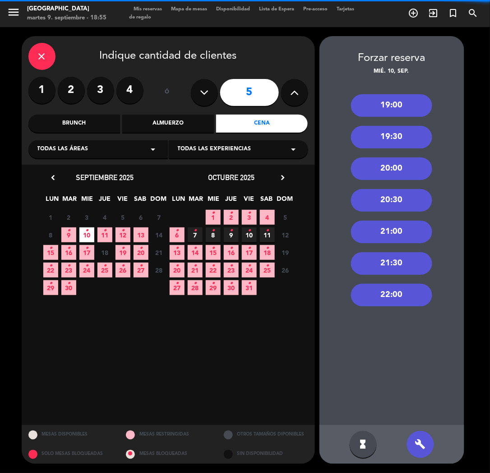
click at [395, 172] on div "20:00" at bounding box center [391, 169] width 81 height 23
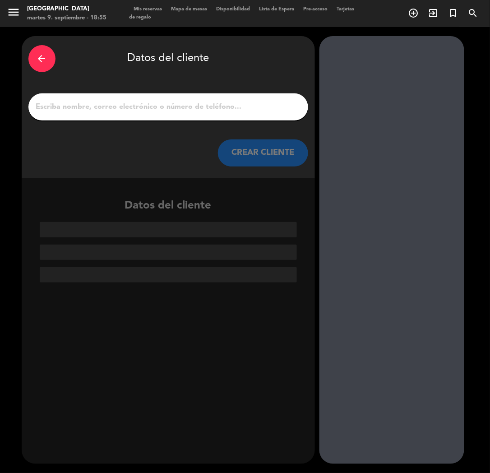
click at [186, 115] on div at bounding box center [168, 106] width 280 height 27
paste input "[PERSON_NAME] [PERSON_NAME]"
click at [188, 106] on input "[PERSON_NAME] [PERSON_NAME]" at bounding box center [168, 107] width 266 height 13
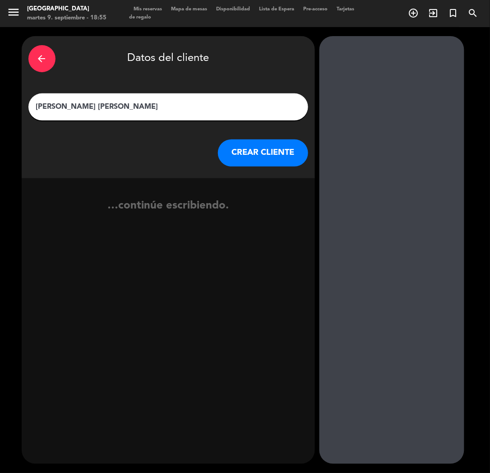
type input "[PERSON_NAME] [PERSON_NAME]"
click at [234, 154] on button "CREAR CLIENTE" at bounding box center [263, 153] width 90 height 27
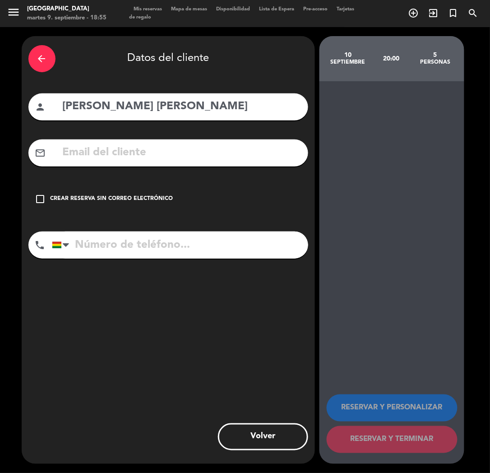
click at [153, 257] on input "tel" at bounding box center [180, 245] width 257 height 27
paste input "[PHONE_NUMBER]"
type input "[PHONE_NUMBER]"
click at [152, 205] on div "check_box_outline_blank Crear reserva sin correo electrónico" at bounding box center [168, 199] width 280 height 27
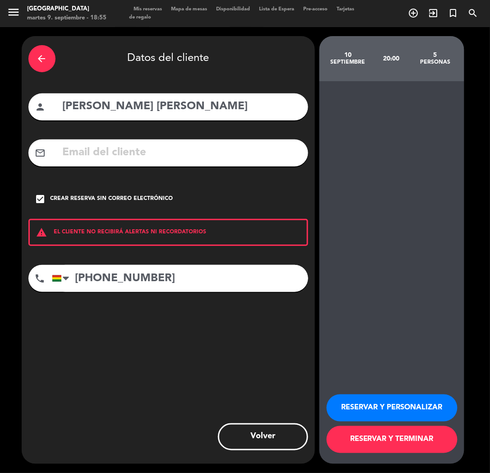
drag, startPoint x: 364, startPoint y: 409, endPoint x: 23, endPoint y: 196, distance: 402.9
click at [364, 409] on button "RESERVAR Y PERSONALIZAR" at bounding box center [392, 408] width 131 height 27
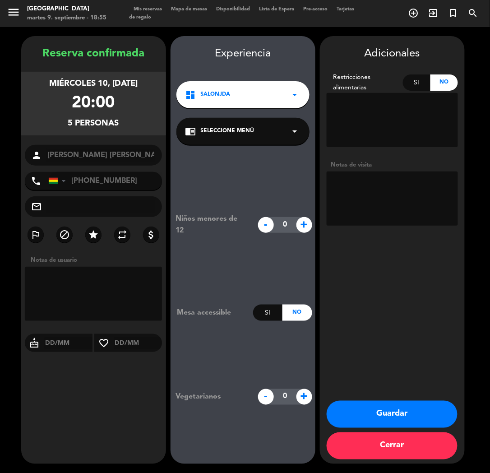
click at [407, 197] on textarea at bounding box center [392, 199] width 131 height 54
type textarea "c"
type textarea "CUMPLE"
drag, startPoint x: 377, startPoint y: 400, endPoint x: 372, endPoint y: 406, distance: 7.1
click at [376, 402] on div "Adicionales Restricciones alimentarias Si No Notas de visita Guardar Cerrar" at bounding box center [392, 250] width 145 height 428
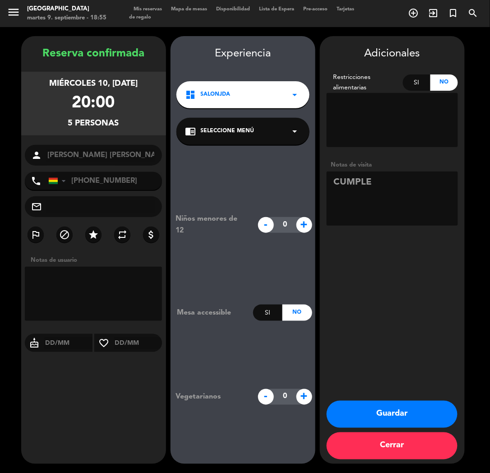
drag, startPoint x: 365, startPoint y: 414, endPoint x: 145, endPoint y: 426, distance: 220.3
click at [355, 419] on button "Guardar" at bounding box center [392, 414] width 131 height 27
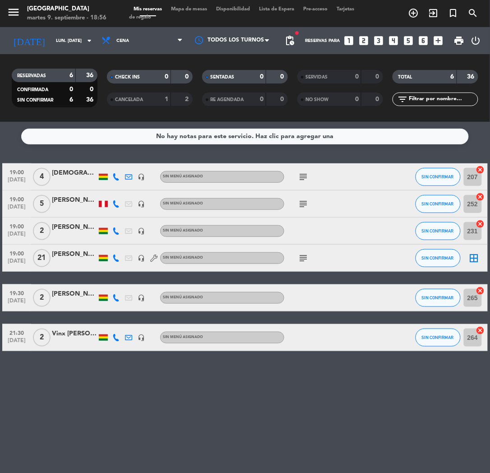
click at [366, 39] on icon "looks_two" at bounding box center [364, 41] width 12 height 12
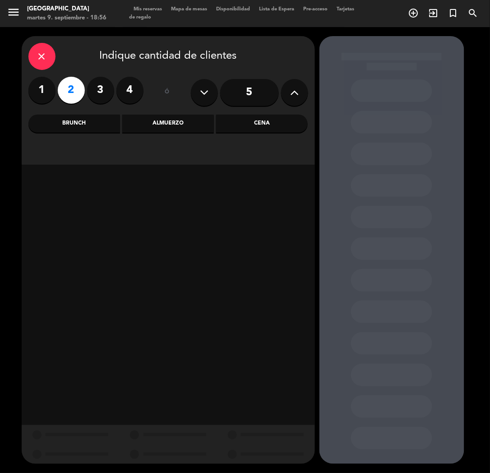
click at [262, 135] on div "close Indique cantidad de clientes 1 2 3 4 ó 5 Brunch Almuerzo Cena" at bounding box center [169, 100] width 294 height 129
click at [265, 127] on div "Cena" at bounding box center [262, 124] width 92 height 18
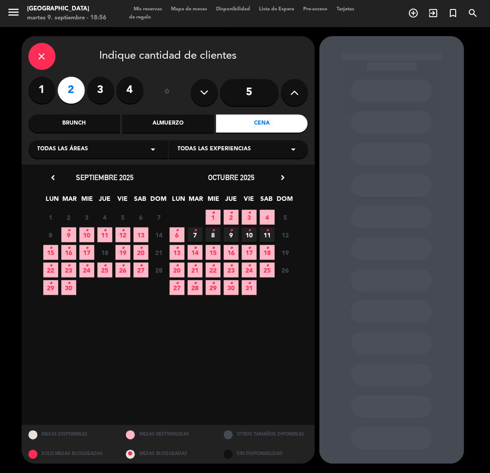
click at [107, 233] on span "11 •" at bounding box center [105, 235] width 15 height 15
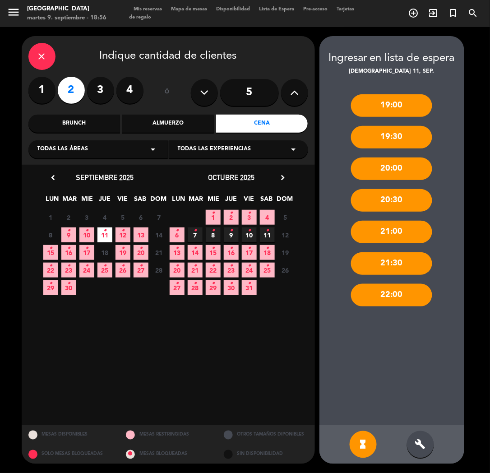
click at [414, 447] on div "build" at bounding box center [420, 444] width 27 height 27
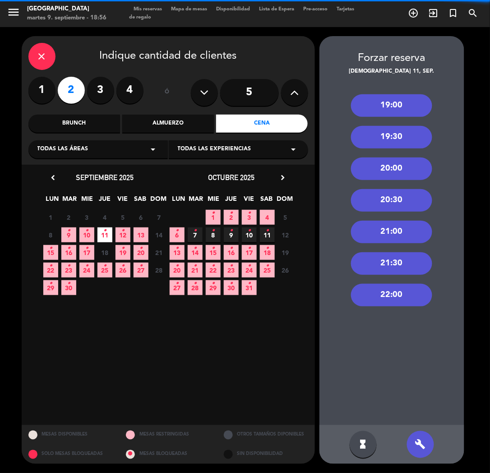
click at [399, 260] on div "21:30" at bounding box center [391, 263] width 81 height 23
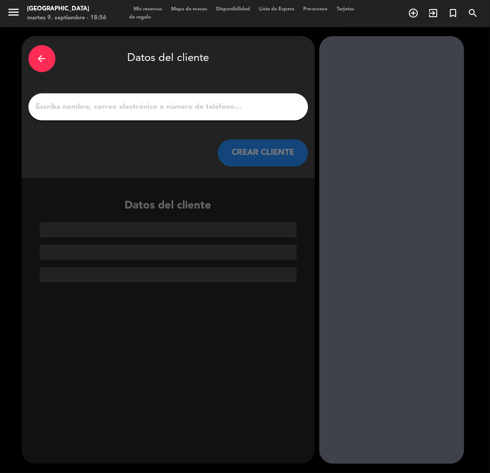
click at [146, 101] on input "1" at bounding box center [168, 107] width 266 height 13
paste input "[PERSON_NAME]"
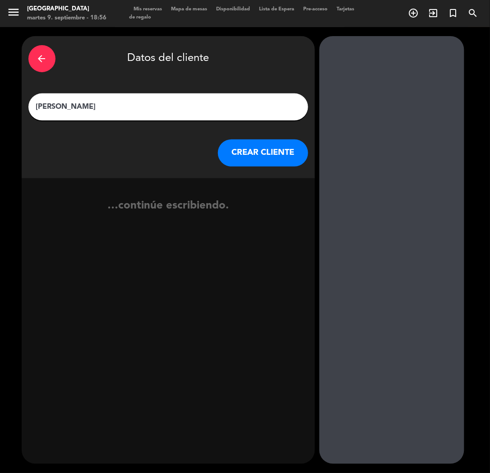
type input "[PERSON_NAME]"
click at [253, 150] on button "CREAR CLIENTE" at bounding box center [263, 153] width 90 height 27
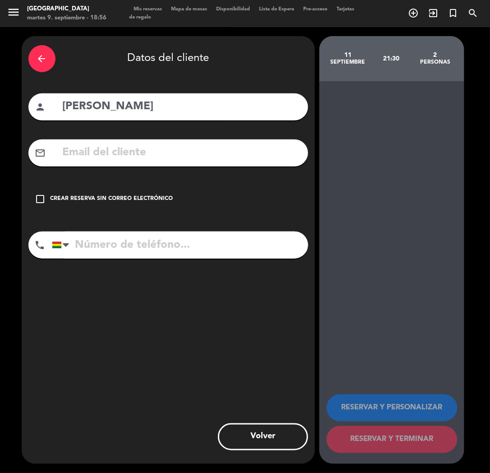
click at [90, 165] on div "mail_outline" at bounding box center [168, 153] width 280 height 27
paste input "[EMAIL_ADDRESS][DOMAIN_NAME]"
click at [98, 155] on input "[EMAIL_ADDRESS][DOMAIN_NAME]" at bounding box center [182, 153] width 240 height 19
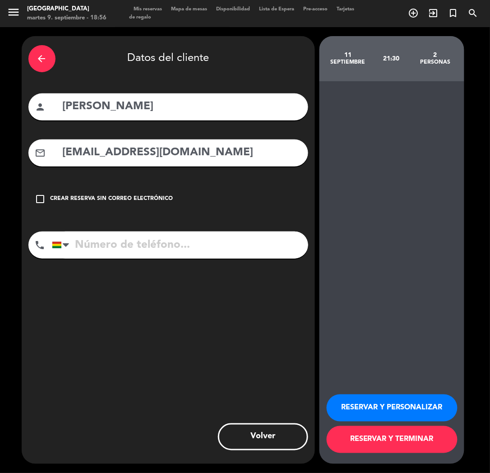
type input "[EMAIL_ADDRESS][DOMAIN_NAME]"
paste input "[PHONE_NUMBER]"
click at [142, 240] on input "tel" at bounding box center [180, 245] width 257 height 27
type input "[PHONE_NUMBER]"
click at [398, 414] on button "RESERVAR Y PERSONALIZAR" at bounding box center [392, 408] width 131 height 27
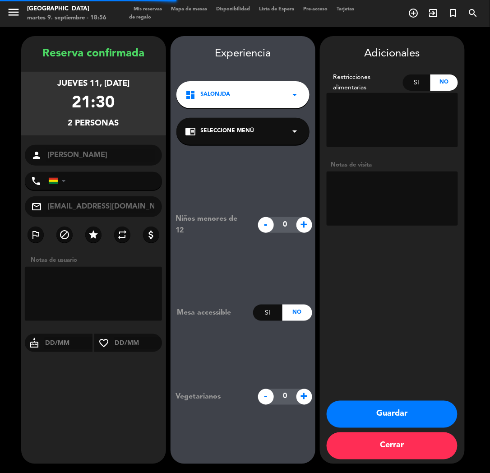
type input "[PHONE_NUMBER]"
click at [366, 411] on button "Guardar" at bounding box center [392, 414] width 131 height 27
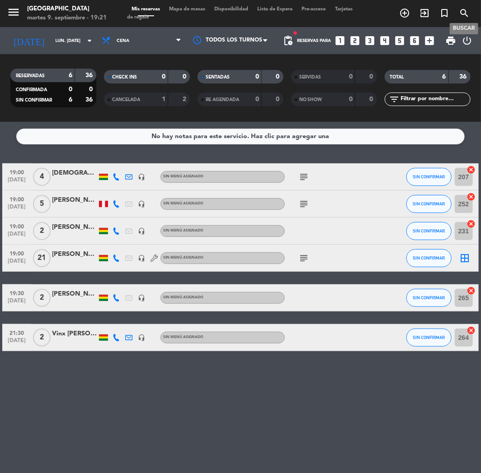
click at [461, 15] on icon "search" at bounding box center [463, 13] width 11 height 11
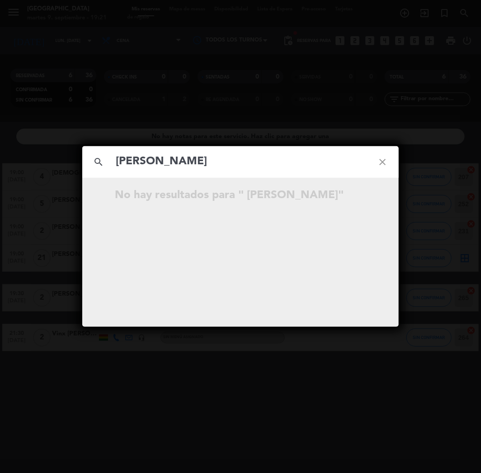
click at [119, 163] on input "[PERSON_NAME]" at bounding box center [240, 162] width 251 height 19
type input "[PERSON_NAME]"
click at [362, 196] on icon "open_in_new" at bounding box center [359, 196] width 11 height 11
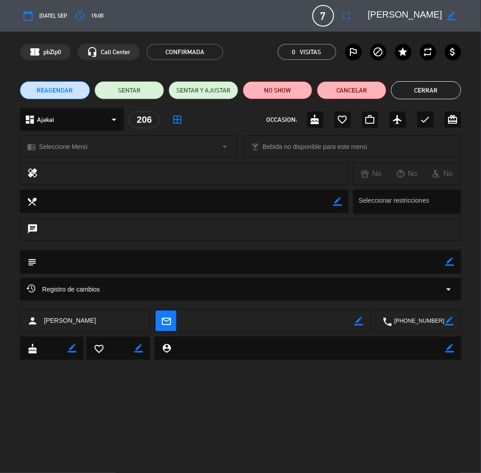
click at [420, 317] on textarea at bounding box center [418, 321] width 53 height 23
drag, startPoint x: 416, startPoint y: 97, endPoint x: 420, endPoint y: 89, distance: 8.9
click at [416, 97] on button "Cerrar" at bounding box center [426, 90] width 70 height 18
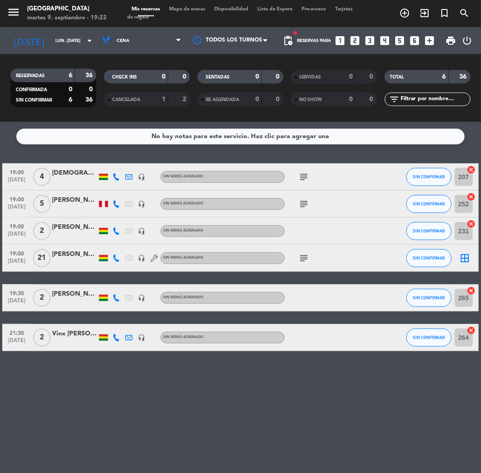
click at [382, 39] on icon "looks_4" at bounding box center [385, 41] width 12 height 12
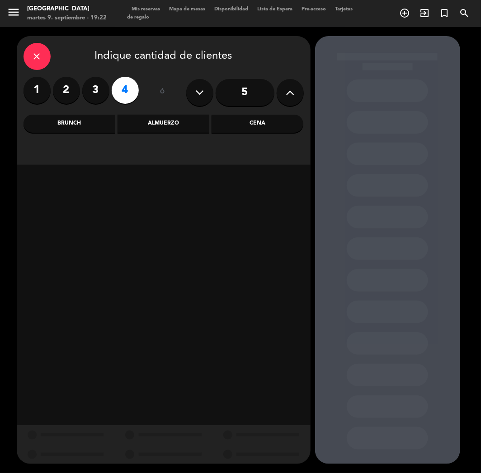
click at [280, 115] on div "Cena" at bounding box center [257, 124] width 92 height 18
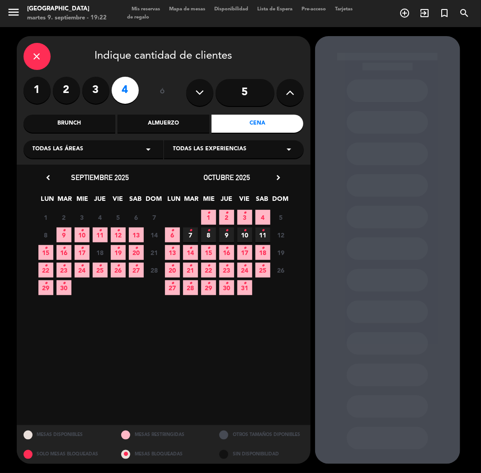
click at [118, 255] on icon "•" at bounding box center [118, 248] width 3 height 14
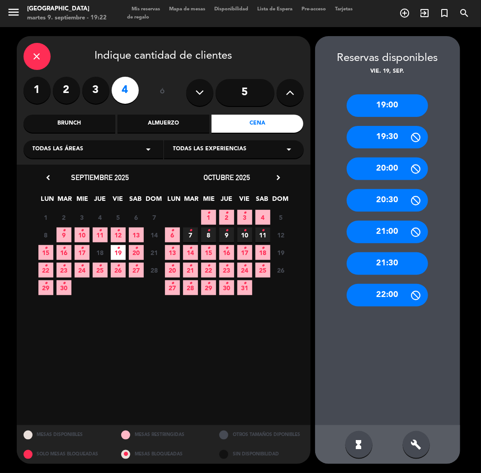
click at [392, 261] on div "21:30" at bounding box center [386, 263] width 81 height 23
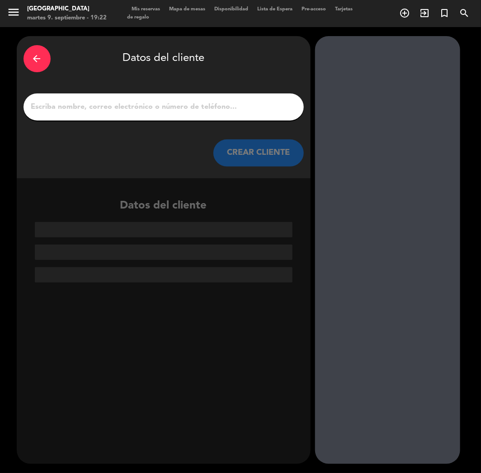
click at [156, 113] on div at bounding box center [163, 106] width 280 height 27
paste input "[PERSON_NAME]"
click at [159, 107] on input "1" at bounding box center [163, 107] width 266 height 13
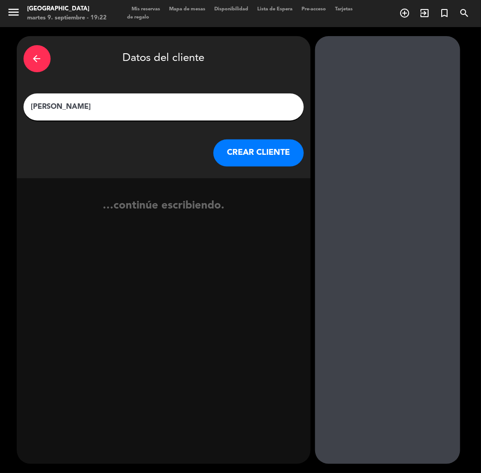
type input "[PERSON_NAME]"
click at [238, 157] on button "CREAR CLIENTE" at bounding box center [258, 153] width 90 height 27
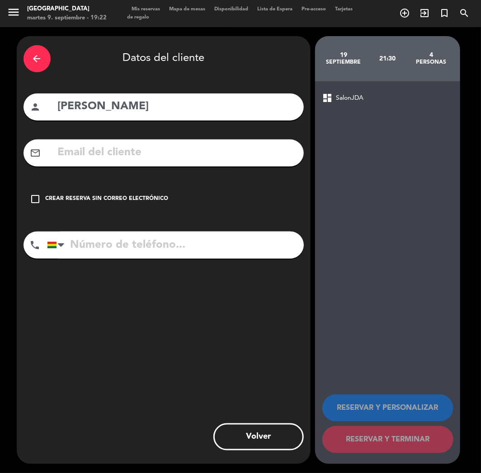
click at [112, 159] on input "text" at bounding box center [177, 153] width 240 height 19
paste input "[EMAIL_ADDRESS][PERSON_NAME][DOMAIN_NAME]"
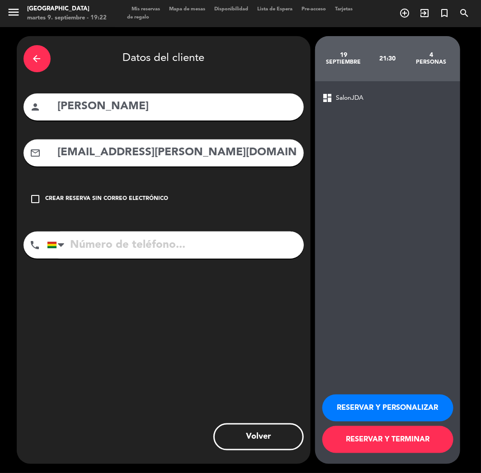
type input "[EMAIL_ADDRESS][PERSON_NAME][DOMAIN_NAME]"
drag, startPoint x: 129, startPoint y: 246, endPoint x: 137, endPoint y: 246, distance: 8.6
click at [129, 246] on input "tel" at bounding box center [175, 245] width 257 height 27
paste input "[PHONE_NUMBER]"
type input "[PHONE_NUMBER]"
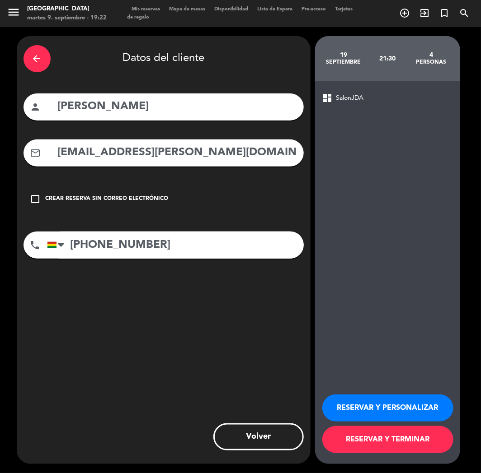
click at [372, 402] on button "RESERVAR Y PERSONALIZAR" at bounding box center [387, 408] width 131 height 27
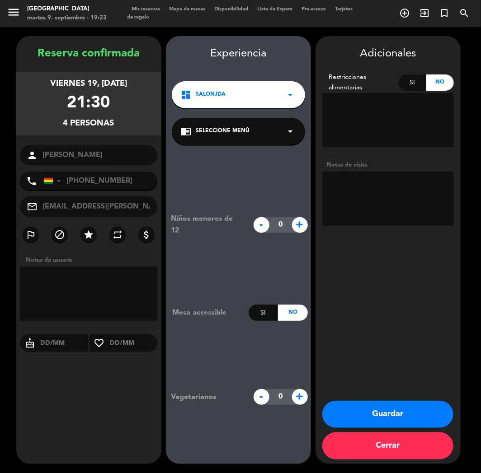
click at [399, 192] on textarea at bounding box center [387, 199] width 131 height 54
type textarea "F"
type textarea "CUMPLE"
click at [377, 416] on button "Guardar" at bounding box center [387, 414] width 131 height 27
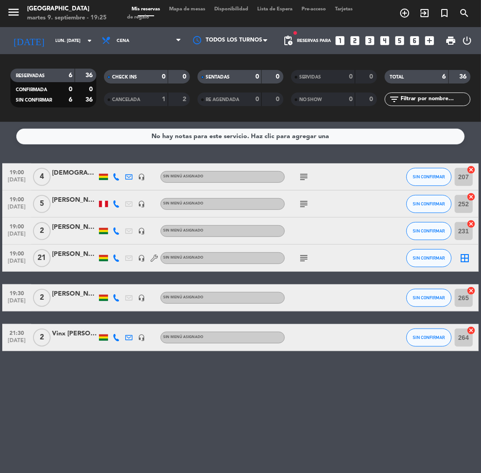
click at [416, 36] on icon "looks_6" at bounding box center [415, 41] width 12 height 12
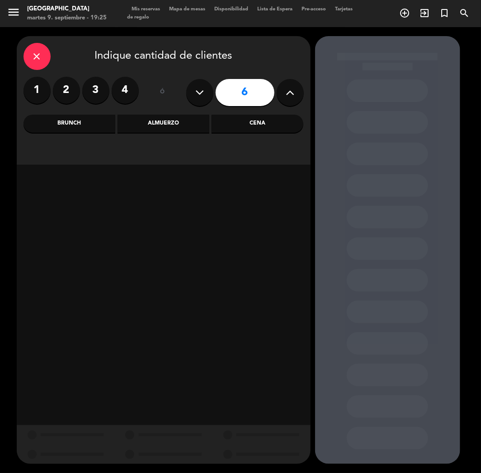
click at [253, 131] on div "Cena" at bounding box center [257, 124] width 92 height 18
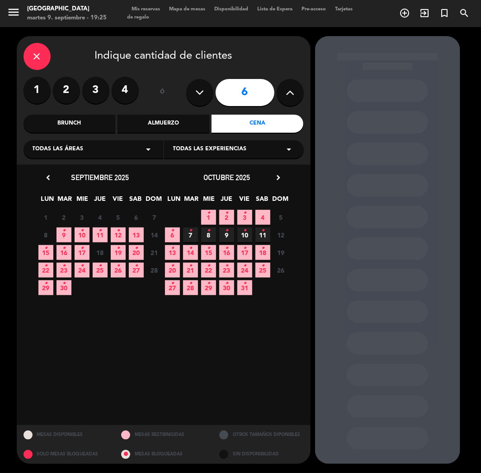
click at [97, 233] on span "11 •" at bounding box center [100, 235] width 15 height 15
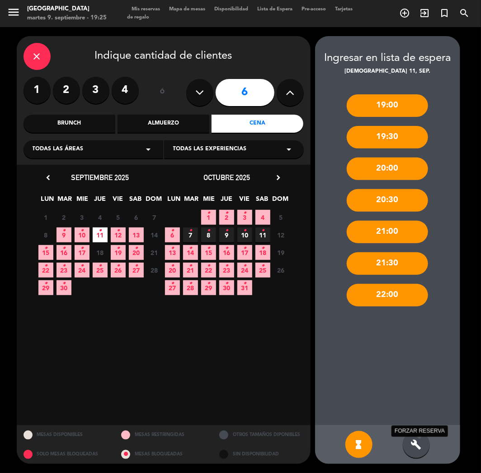
click at [411, 444] on icon "build" at bounding box center [416, 444] width 11 height 11
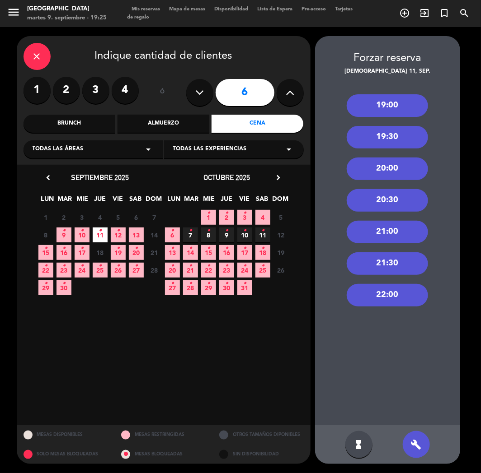
drag, startPoint x: 400, startPoint y: 263, endPoint x: 238, endPoint y: 196, distance: 175.7
click at [396, 262] on div "21:30" at bounding box center [386, 263] width 81 height 23
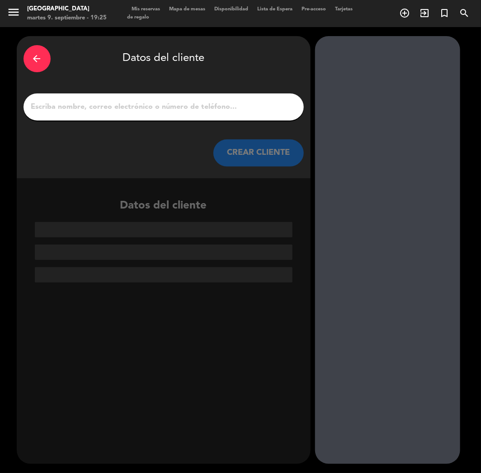
click at [154, 106] on input "1" at bounding box center [163, 107] width 266 height 13
paste input "[PERSON_NAME]"
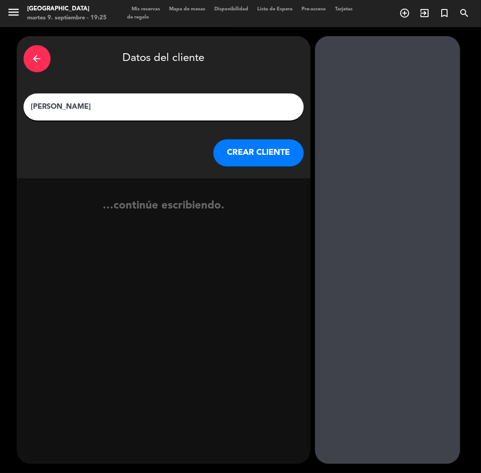
type input "[PERSON_NAME]"
click at [249, 152] on button "CREAR CLIENTE" at bounding box center [258, 153] width 90 height 27
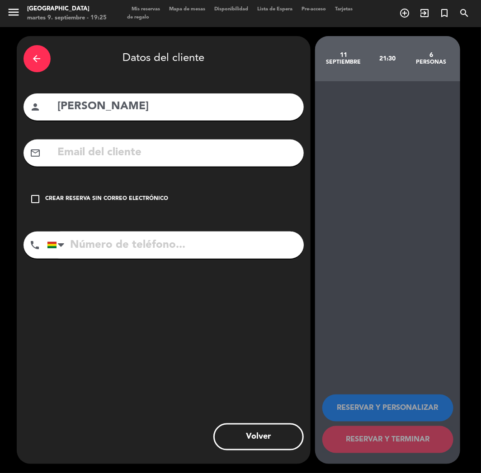
click at [122, 155] on input "text" at bounding box center [177, 153] width 240 height 19
paste input "[EMAIL_ADDRESS][DOMAIN_NAME]"
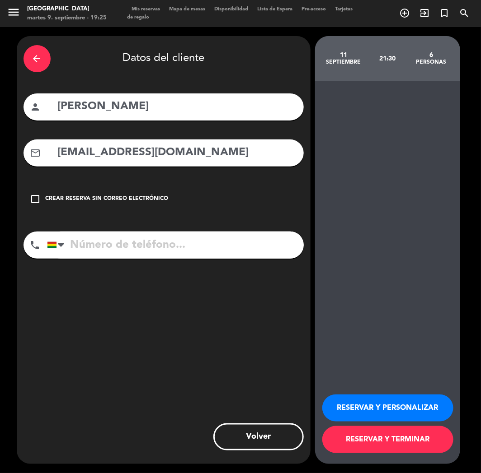
type input "[EMAIL_ADDRESS][DOMAIN_NAME]"
click at [101, 241] on input "tel" at bounding box center [175, 245] width 257 height 27
paste input "[PHONE_NUMBER]"
type input "[PHONE_NUMBER]"
drag, startPoint x: 358, startPoint y: 403, endPoint x: 122, endPoint y: 258, distance: 277.0
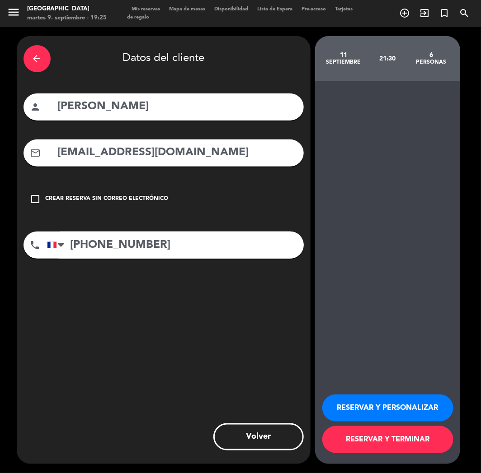
click at [353, 399] on button "RESERVAR Y PERSONALIZAR" at bounding box center [387, 408] width 131 height 27
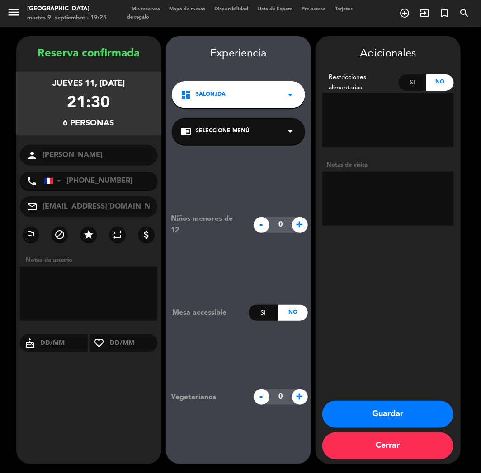
click at [353, 407] on button "Guardar" at bounding box center [387, 414] width 131 height 27
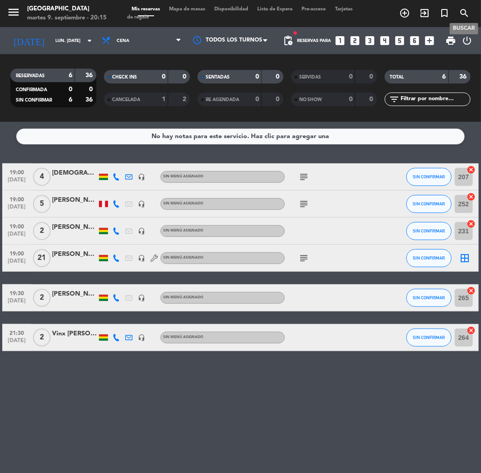
click at [464, 11] on icon "search" at bounding box center [463, 13] width 11 height 11
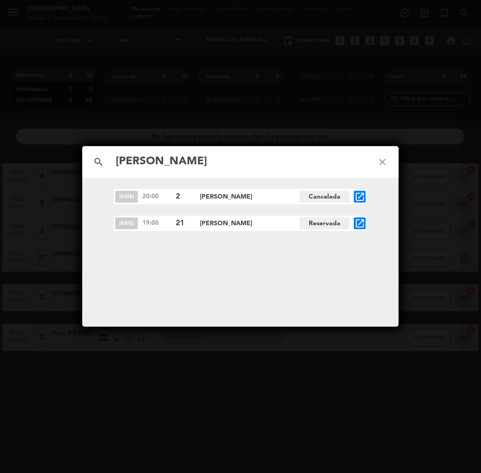
type input "[PERSON_NAME]"
click at [360, 225] on icon "open_in_new" at bounding box center [359, 223] width 11 height 11
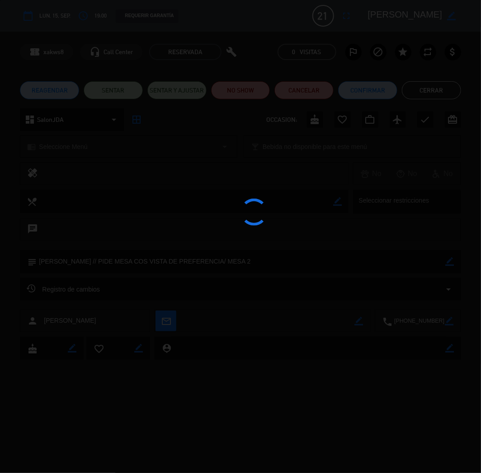
click at [360, 225] on div at bounding box center [240, 236] width 481 height 473
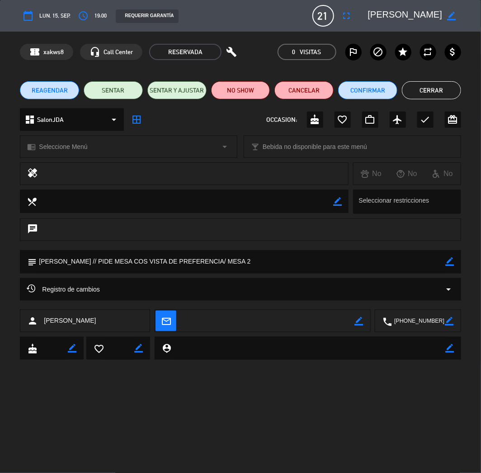
click at [434, 93] on button "Cerrar" at bounding box center [430, 90] width 59 height 18
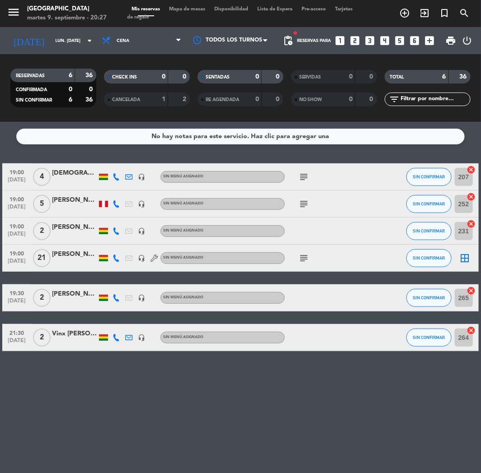
click at [366, 41] on icon "looks_3" at bounding box center [370, 41] width 12 height 12
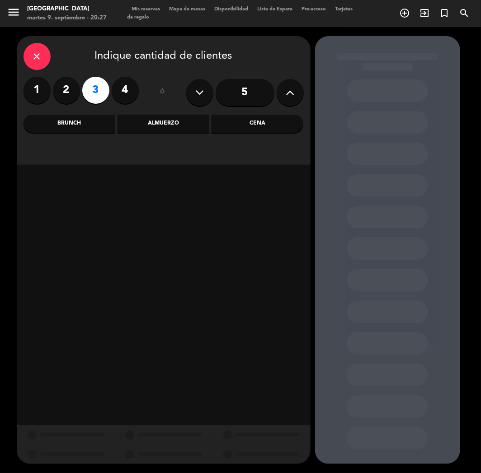
click at [164, 127] on div "Almuerzo" at bounding box center [163, 124] width 92 height 18
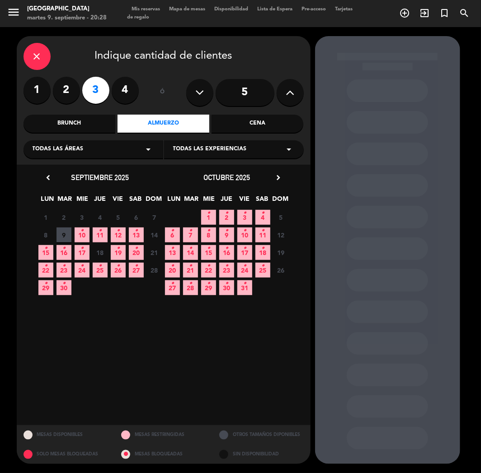
click at [207, 217] on icon "•" at bounding box center [208, 213] width 3 height 14
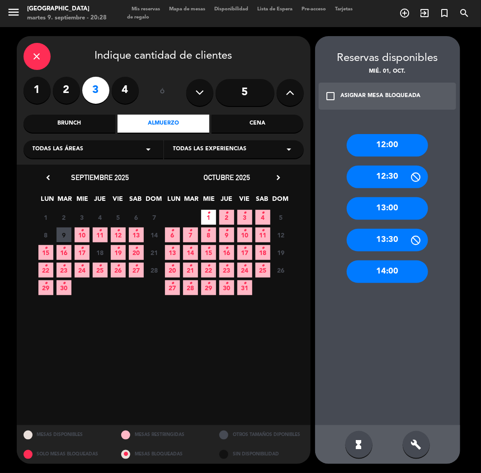
click at [385, 145] on div "12:00" at bounding box center [386, 145] width 81 height 23
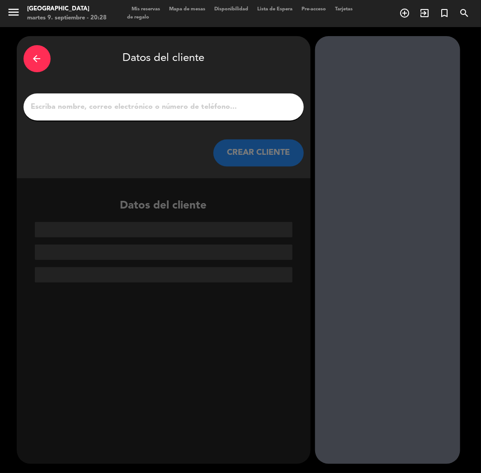
click at [166, 104] on input "1" at bounding box center [163, 107] width 266 height 13
paste input "[PERSON_NAME]"
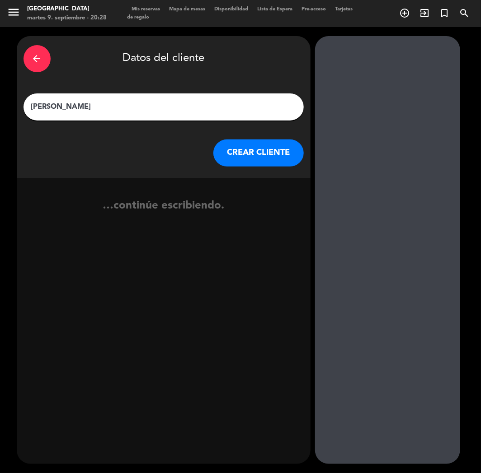
type input "[PERSON_NAME]"
click at [234, 148] on button "CREAR CLIENTE" at bounding box center [258, 153] width 90 height 27
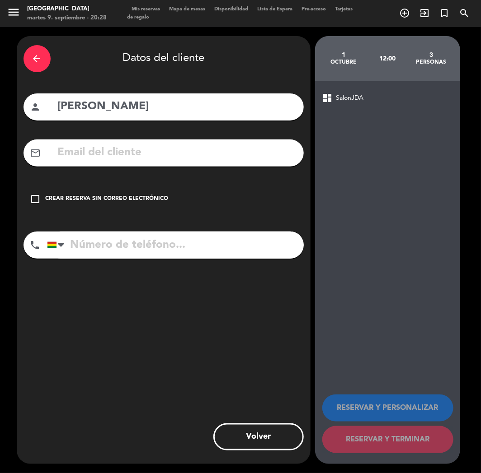
click at [57, 106] on input "[PERSON_NAME]" at bounding box center [177, 107] width 240 height 19
paste input "⭐"
type input "⭐[PERSON_NAME]"
paste input "[EMAIL_ADDRESS][DOMAIN_NAME]"
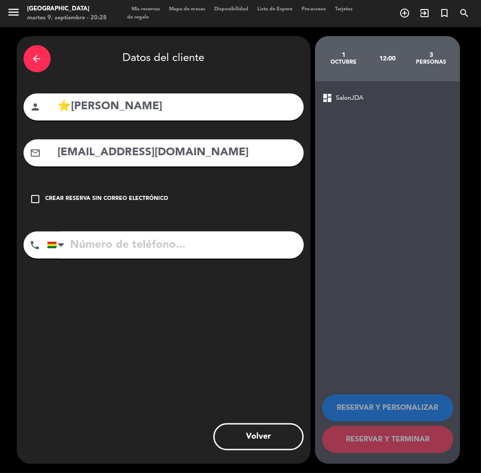
click at [110, 152] on input "[EMAIL_ADDRESS][DOMAIN_NAME]" at bounding box center [177, 153] width 240 height 19
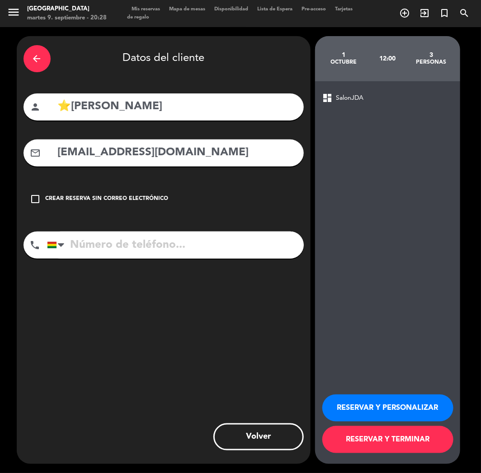
type input "[EMAIL_ADDRESS][DOMAIN_NAME]"
click at [128, 249] on input "tel" at bounding box center [175, 245] width 257 height 27
paste input "[PHONE_NUMBER]"
click at [111, 250] on input "[PHONE_NUMBER]" at bounding box center [175, 245] width 257 height 27
type input "[PHONE_NUMBER]"
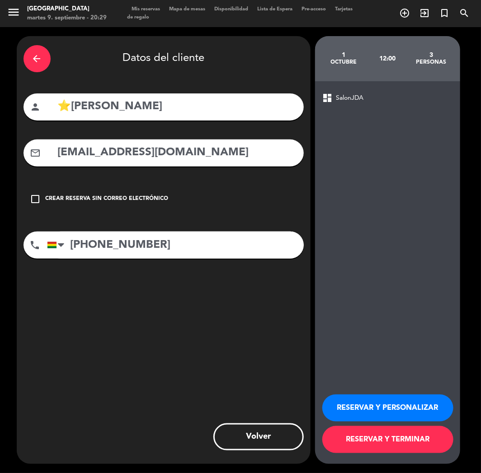
click at [376, 416] on button "RESERVAR Y PERSONALIZAR" at bounding box center [387, 408] width 131 height 27
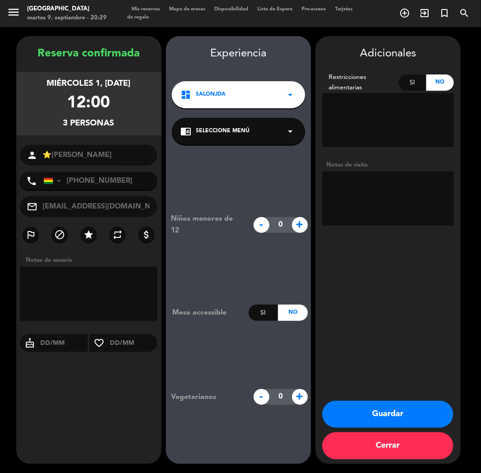
click at [375, 226] on div "Notas de visita" at bounding box center [387, 194] width 131 height 69
click at [368, 209] on textarea at bounding box center [387, 199] width 131 height 54
click at [261, 85] on div "dashboard SalonJDA arrow_drop_down" at bounding box center [238, 94] width 133 height 27
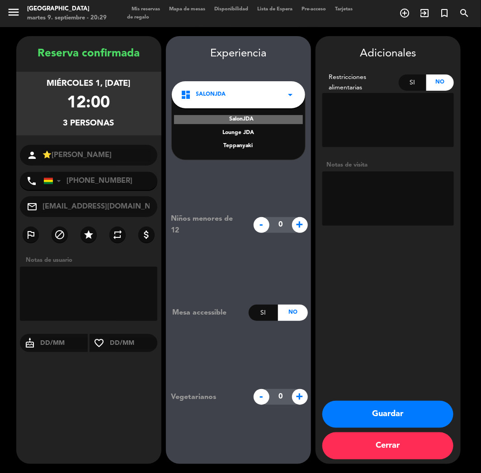
click at [235, 145] on div "Teppanyaki" at bounding box center [238, 146] width 115 height 9
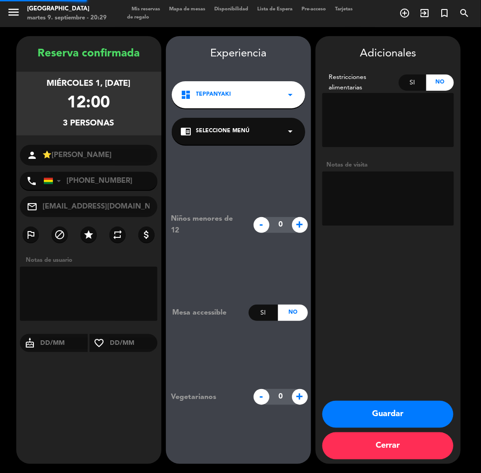
click at [250, 133] on div "chrome_reader_mode Seleccione Menú arrow_drop_down" at bounding box center [238, 131] width 133 height 27
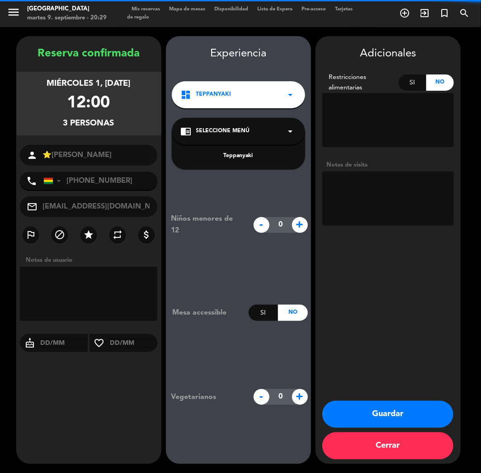
click at [251, 151] on div "Teppanyaki" at bounding box center [238, 150] width 133 height 38
click at [250, 154] on div "Teppanyaki" at bounding box center [238, 156] width 115 height 9
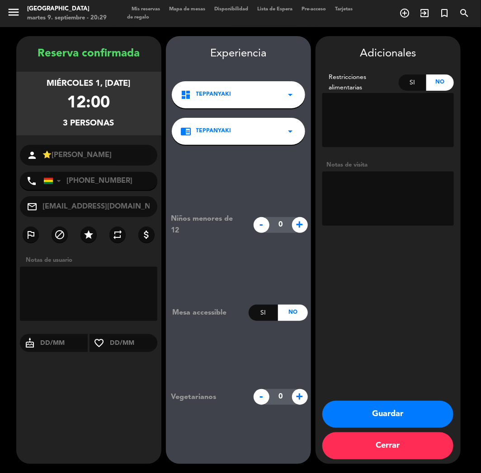
click at [250, 159] on div "Niños menores de 12 - 0 + Mesa accessible Si No Vegetarianos - 0 +" at bounding box center [238, 309] width 145 height 328
click at [366, 207] on textarea at bounding box center [387, 199] width 131 height 54
type textarea "TEPPAN"
click at [391, 419] on button "Guardar" at bounding box center [387, 414] width 131 height 27
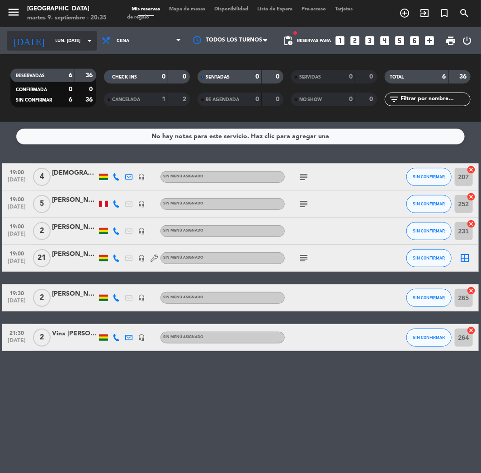
click at [74, 44] on input "lun. [DATE]" at bounding box center [81, 41] width 61 height 14
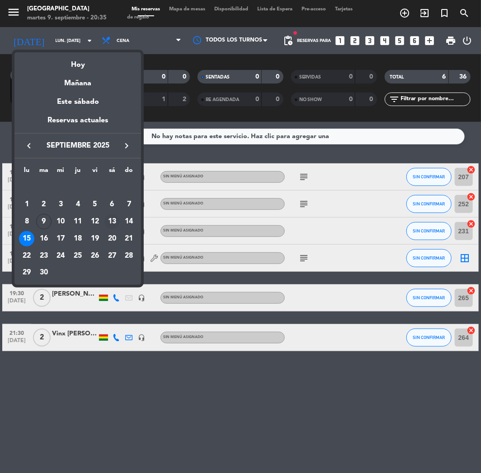
click at [109, 223] on div "13" at bounding box center [111, 221] width 15 height 15
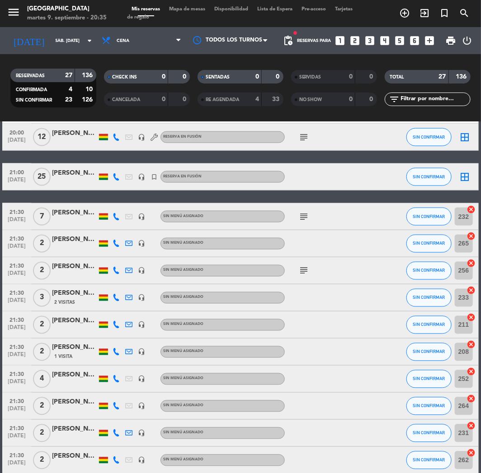
scroll to position [504, 0]
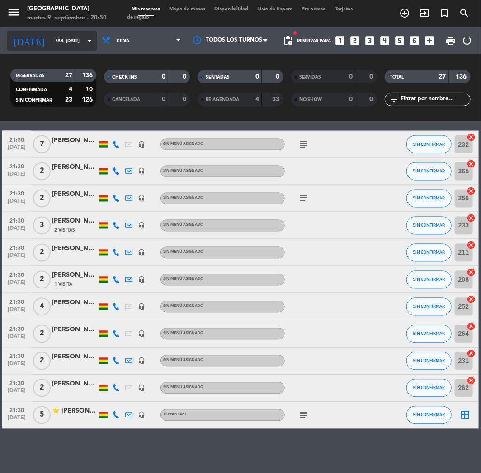
click at [68, 39] on input "sáb. [DATE]" at bounding box center [81, 41] width 61 height 14
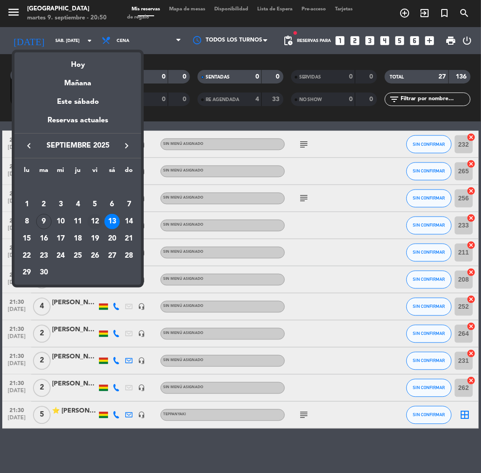
click at [94, 218] on div "12" at bounding box center [94, 221] width 15 height 15
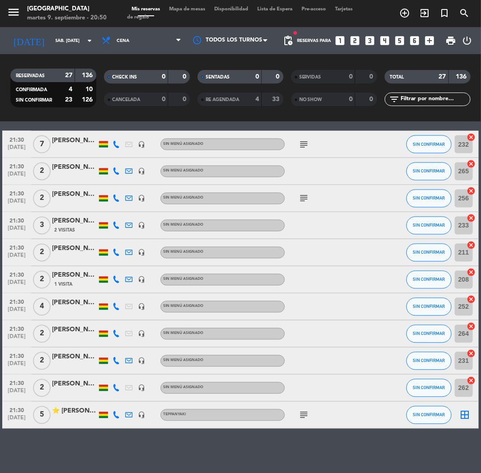
type input "vie. [DATE]"
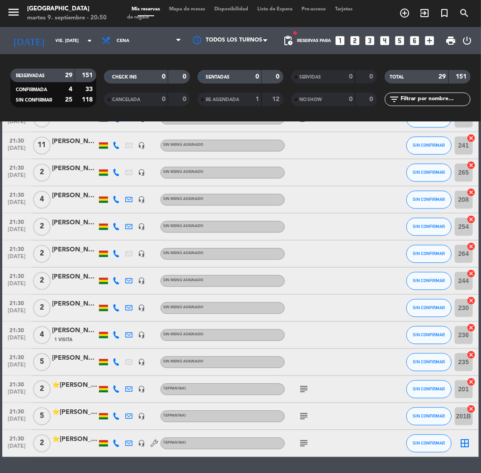
scroll to position [558, 0]
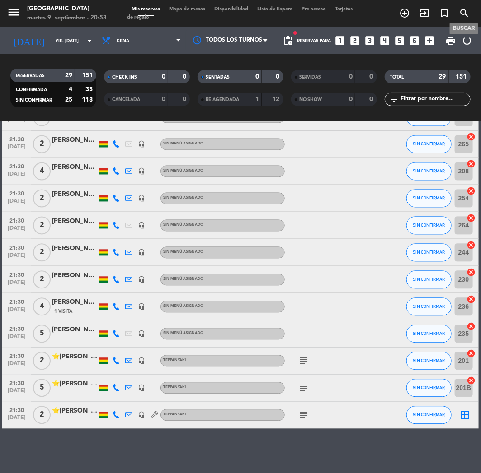
click at [464, 10] on icon "search" at bounding box center [463, 13] width 11 height 11
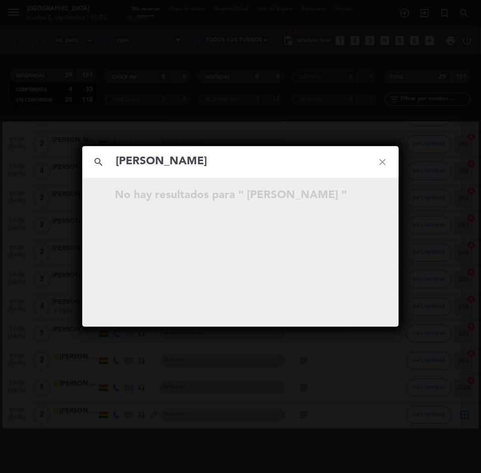
click at [121, 164] on input "[PERSON_NAME]" at bounding box center [240, 162] width 251 height 19
type input "[PERSON_NAME]"
click at [362, 194] on icon "open_in_new" at bounding box center [359, 196] width 11 height 11
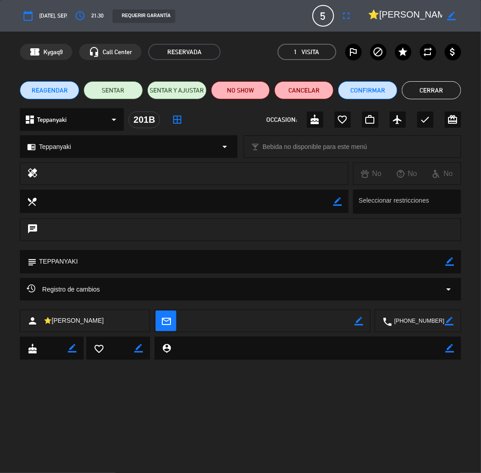
click at [76, 405] on div "calendar_today [DATE], sep. access_time 21:30 REQUERIR GARANTÍA 5 ⭐[PERSON_NAME…" at bounding box center [240, 236] width 481 height 473
click at [421, 91] on button "Cerrar" at bounding box center [430, 90] width 59 height 18
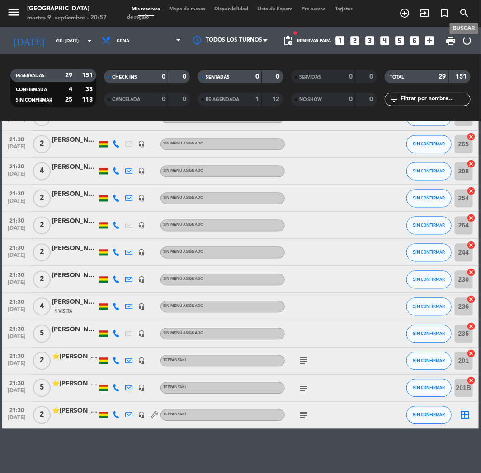
click at [463, 10] on icon "search" at bounding box center [463, 13] width 11 height 11
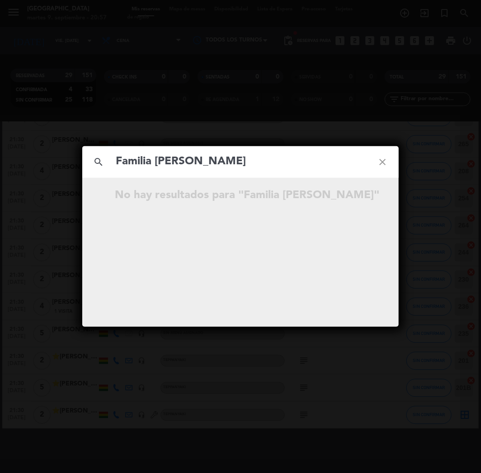
click at [117, 159] on input "Familia [PERSON_NAME]" at bounding box center [240, 162] width 251 height 19
drag, startPoint x: 201, startPoint y: 157, endPoint x: 97, endPoint y: 164, distance: 104.6
click at [97, 164] on div "search Familia [PERSON_NAME] close" at bounding box center [240, 162] width 316 height 32
drag, startPoint x: 174, startPoint y: 359, endPoint x: 333, endPoint y: 255, distance: 189.9
click at [174, 359] on div "search close No hay resultados para """ at bounding box center [240, 236] width 481 height 473
